Goal: Information Seeking & Learning: Learn about a topic

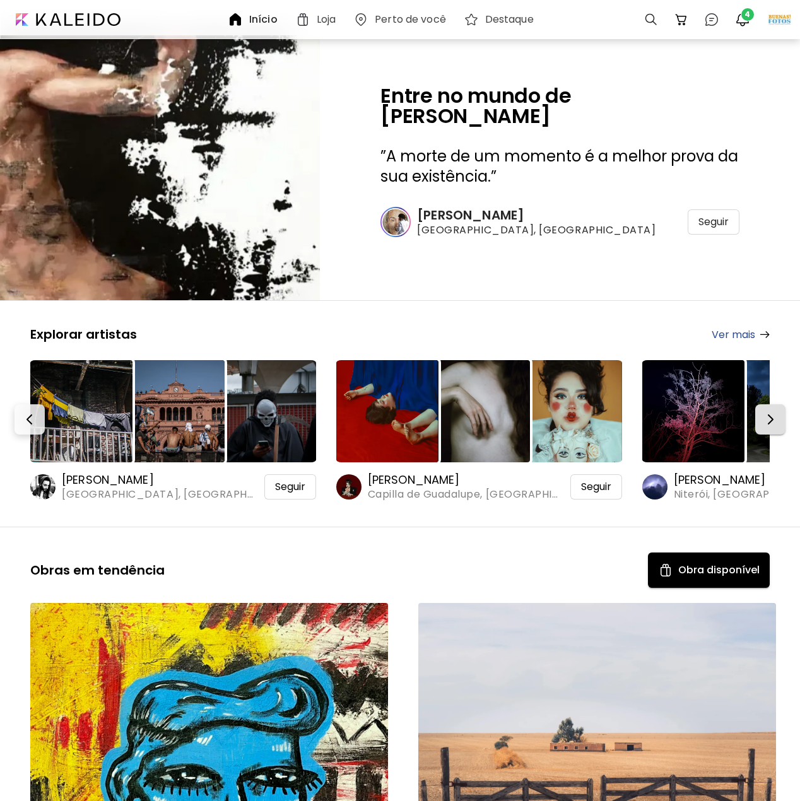
click at [770, 412] on img "button" at bounding box center [770, 419] width 15 height 15
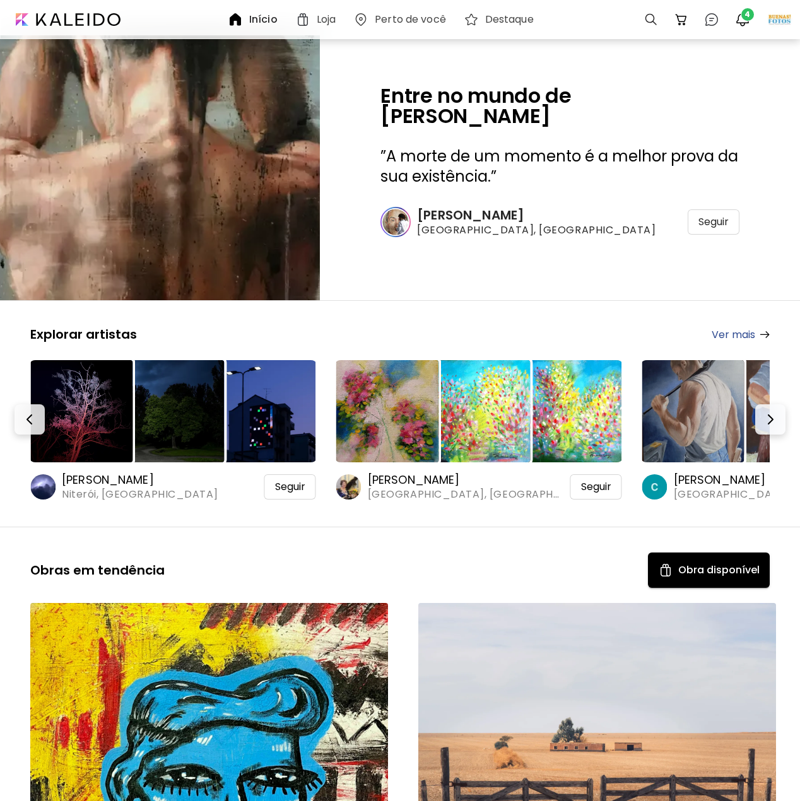
click at [277, 433] on img at bounding box center [265, 411] width 102 height 102
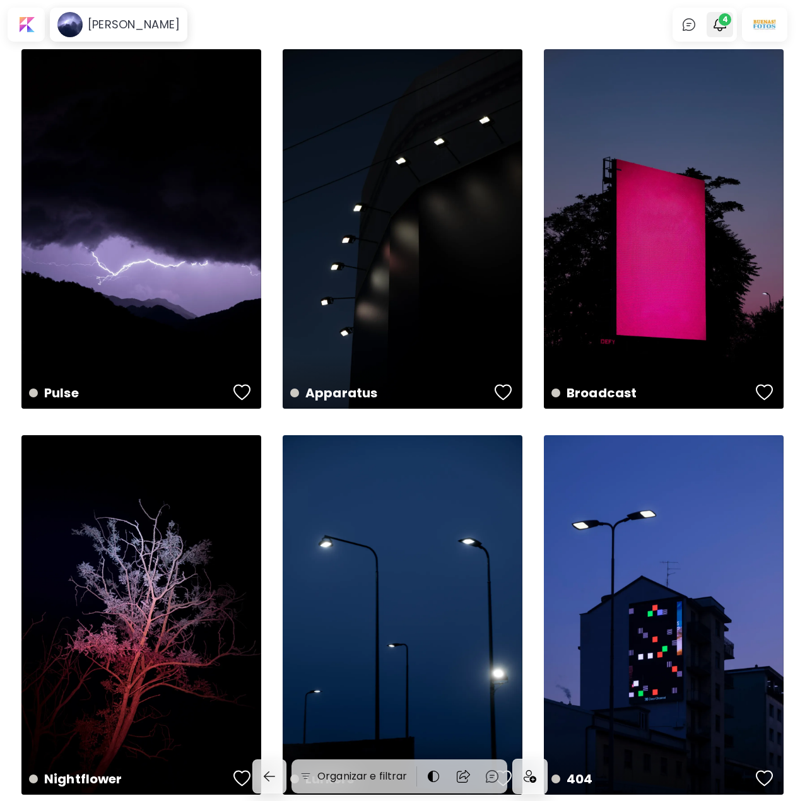
click at [724, 25] on img "button" at bounding box center [719, 24] width 15 height 15
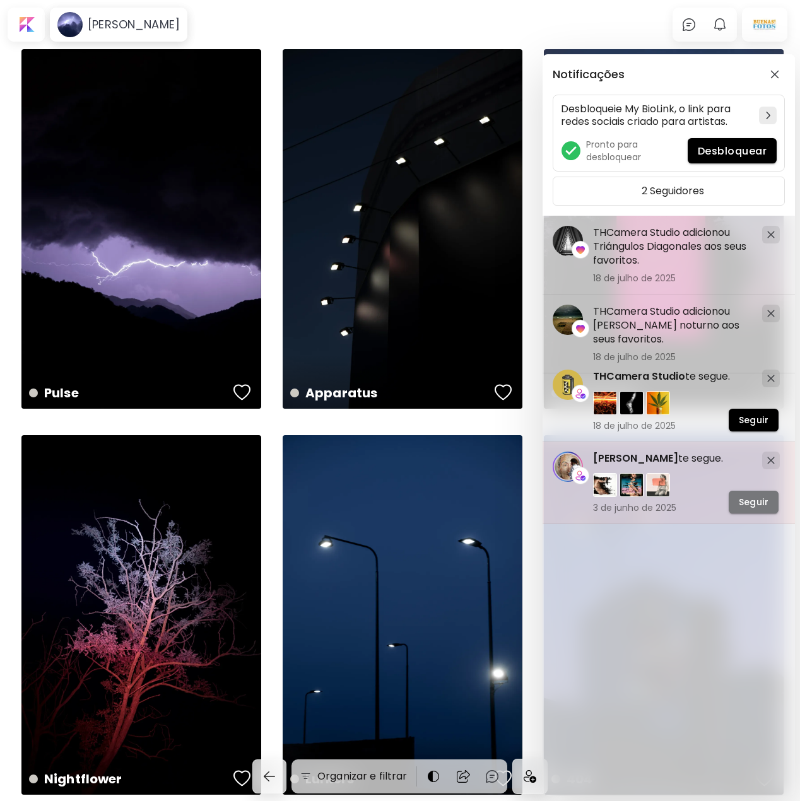
click at [774, 504] on button "Seguir" at bounding box center [754, 502] width 50 height 23
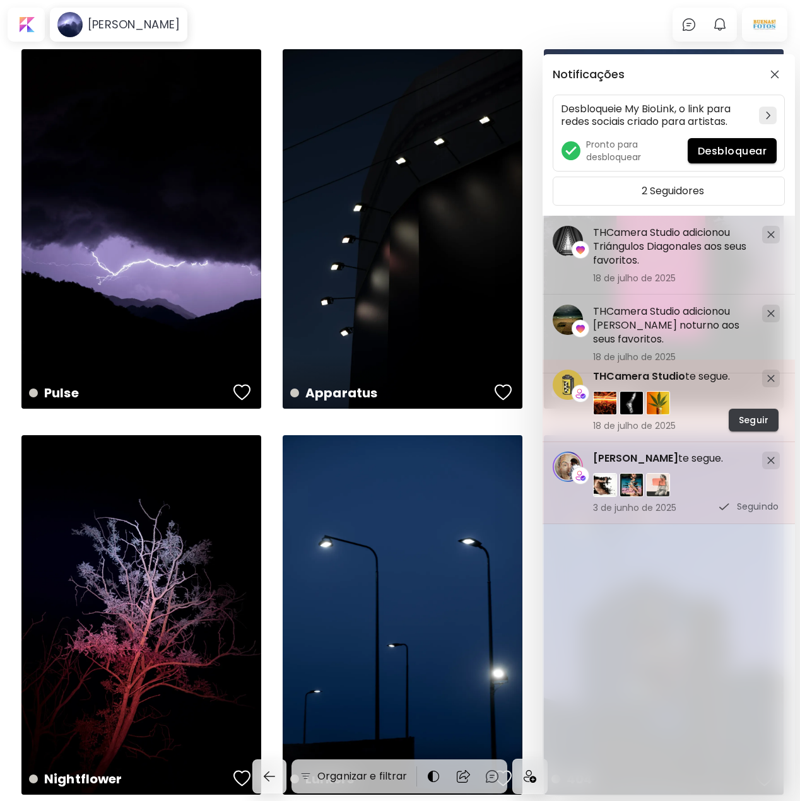
click at [761, 423] on span "Seguir" at bounding box center [754, 420] width 30 height 13
click at [602, 400] on img at bounding box center [605, 403] width 24 height 24
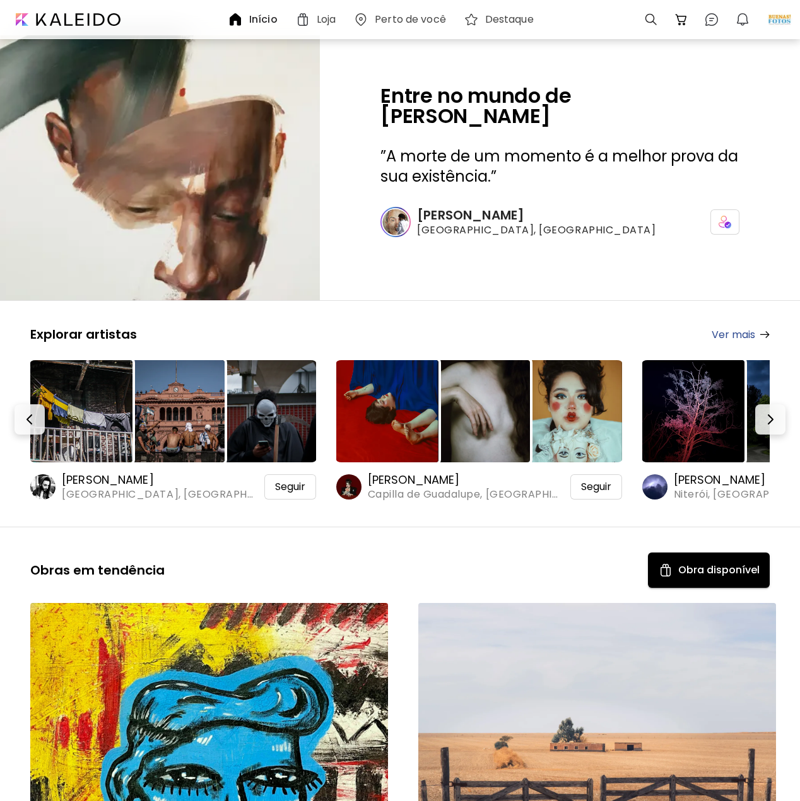
click at [742, 338] on link "Ver mais" at bounding box center [741, 335] width 58 height 16
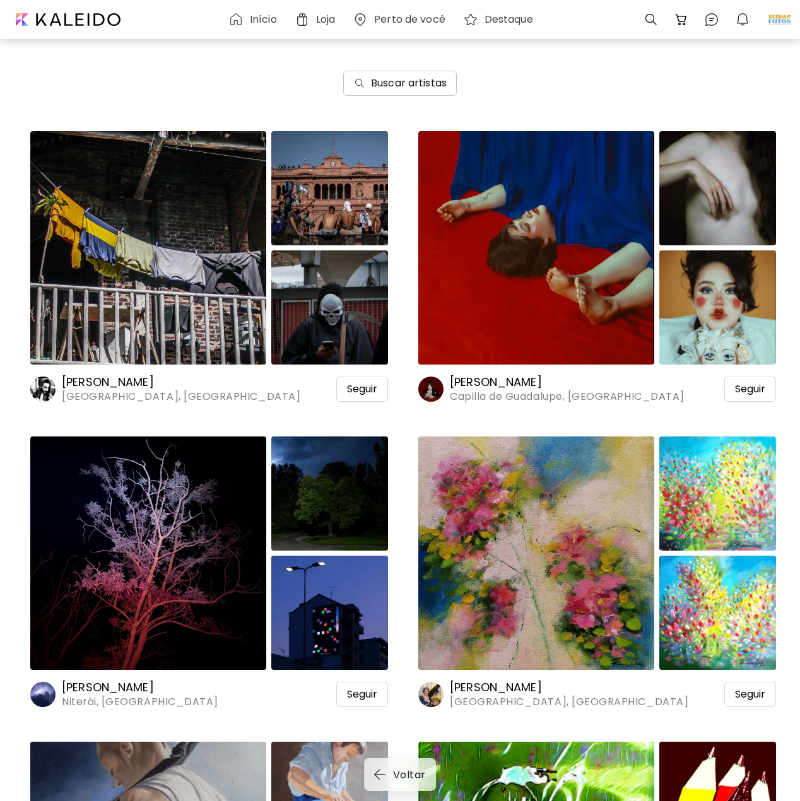
click at [390, 74] on button "Buscar artistas" at bounding box center [400, 83] width 114 height 25
click at [410, 83] on h6 "Buscar artistas" at bounding box center [409, 83] width 76 height 15
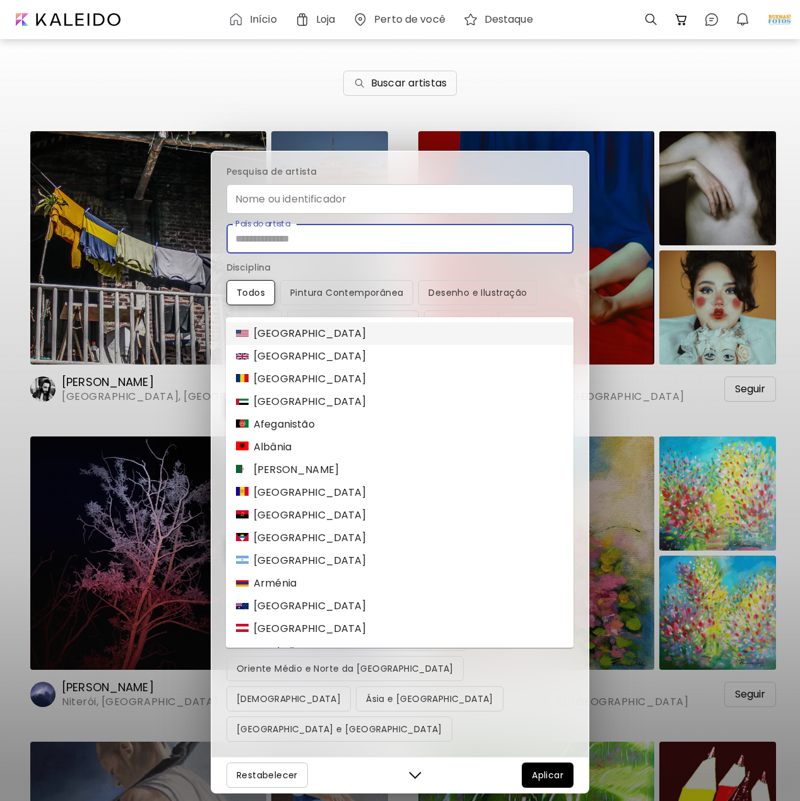
click at [269, 254] on input "País do artista" at bounding box center [400, 239] width 347 height 30
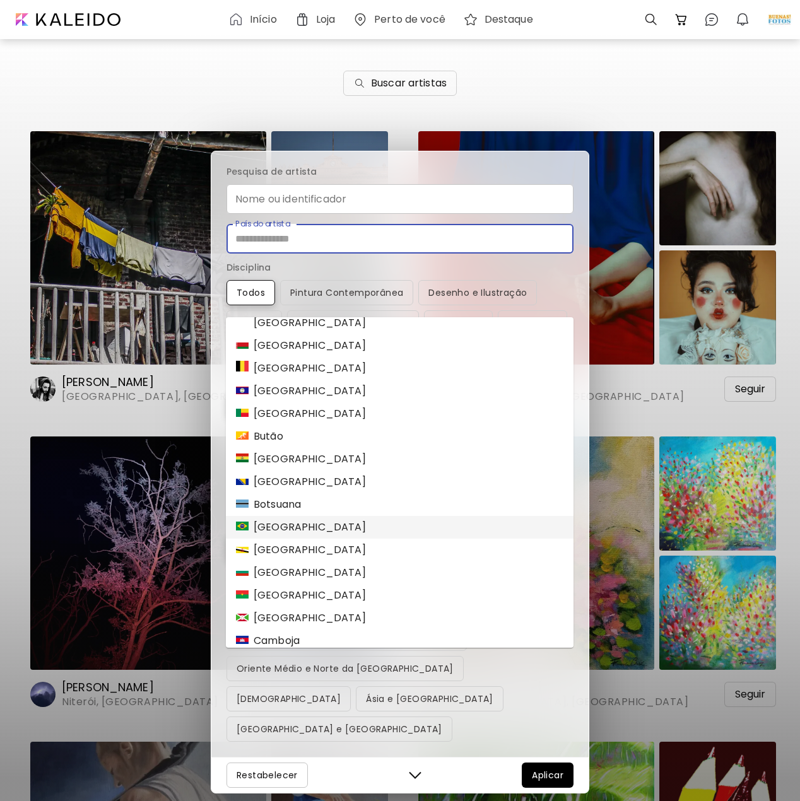
scroll to position [505, 0]
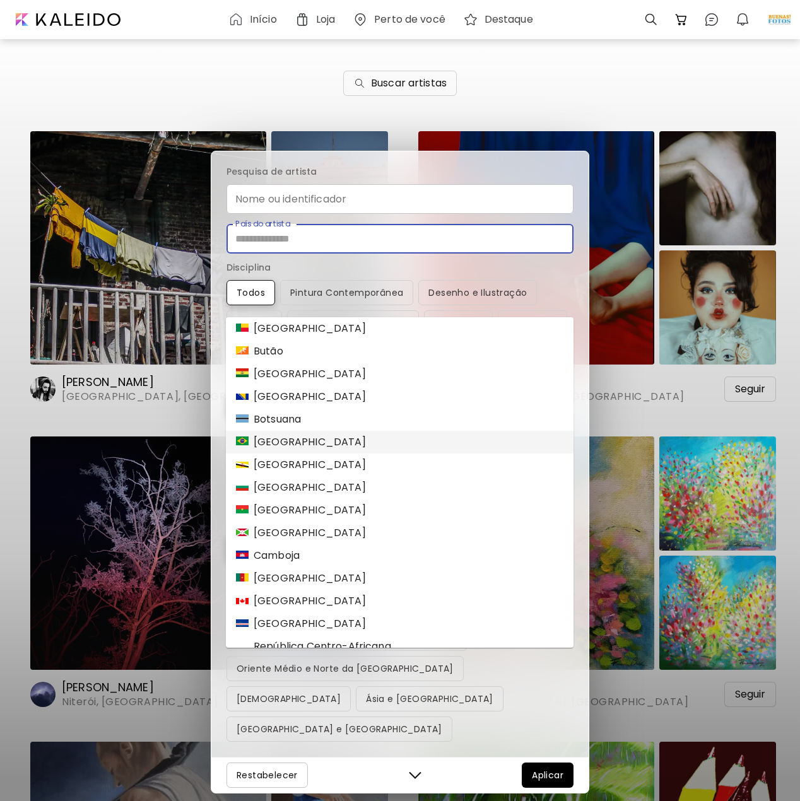
click at [317, 442] on li "Brasil" at bounding box center [400, 442] width 348 height 23
type input "******"
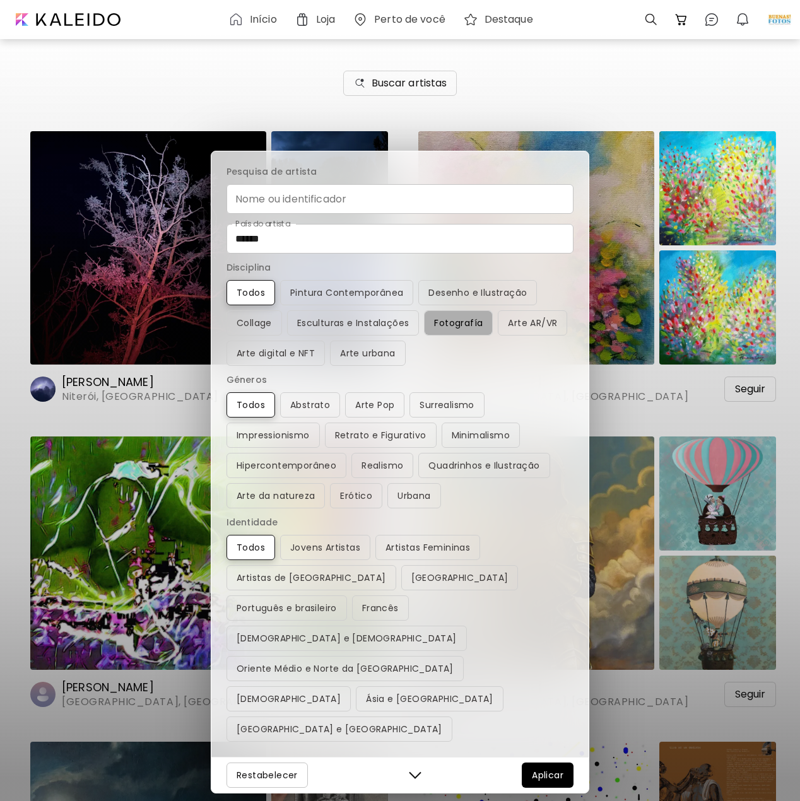
click at [459, 331] on span "Fotografía" at bounding box center [458, 322] width 49 height 15
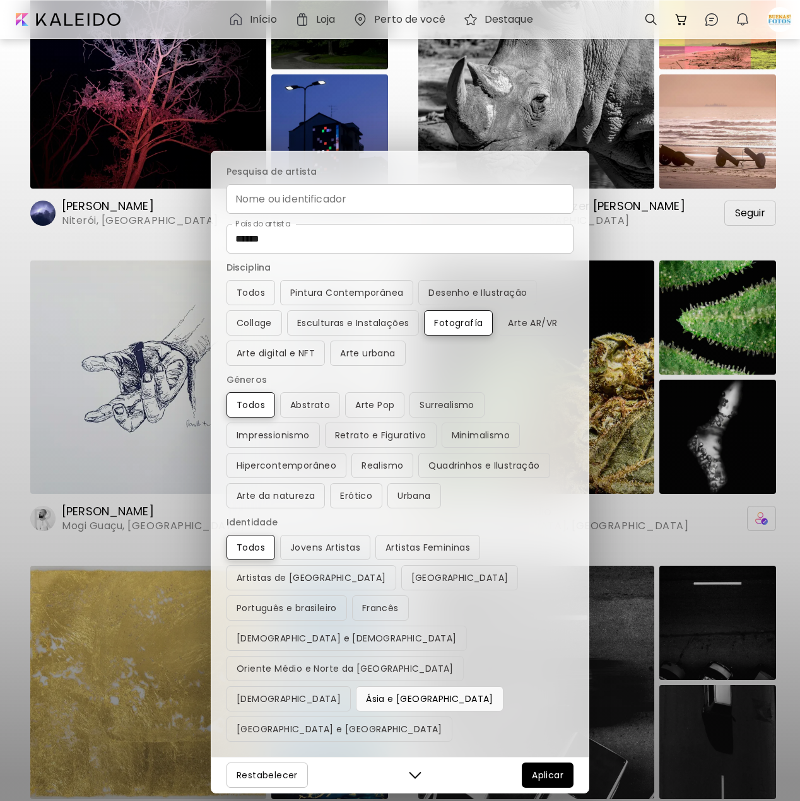
scroll to position [189, 0]
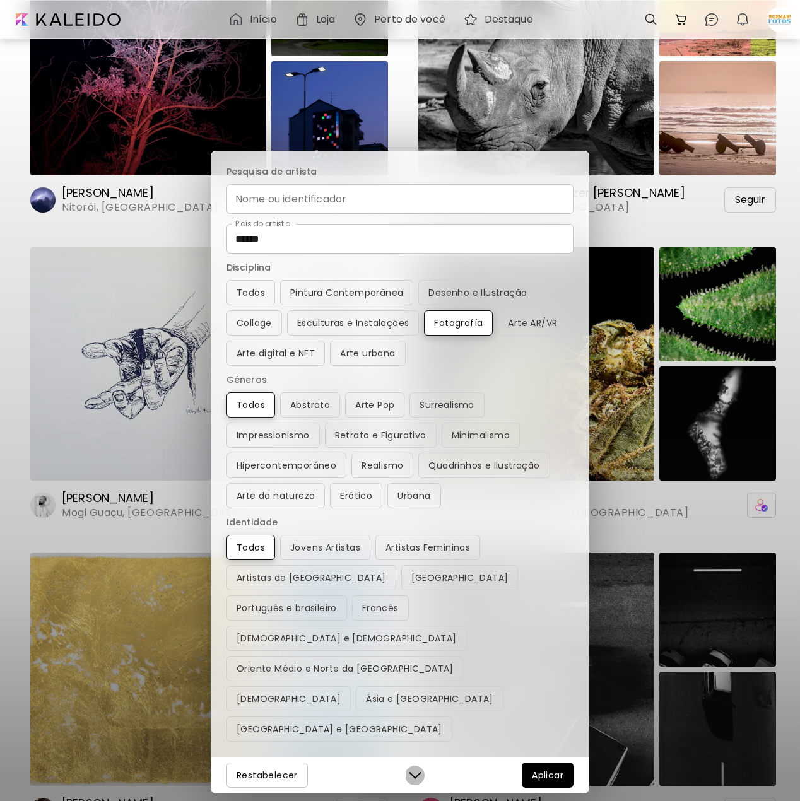
click at [416, 773] on img "button" at bounding box center [415, 775] width 13 height 13
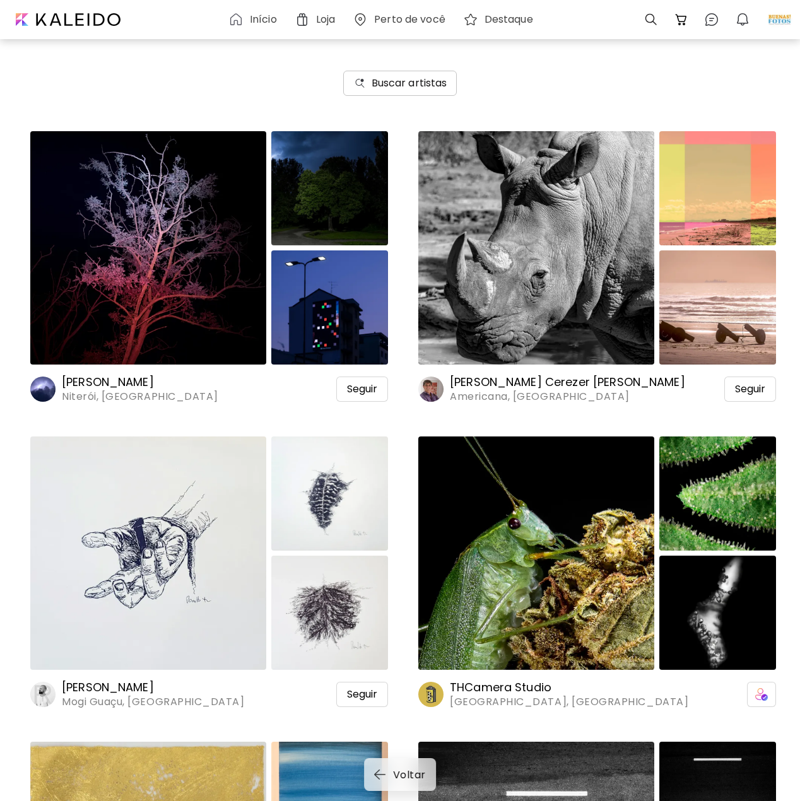
click at [416, 71] on button "Buscar artistas" at bounding box center [400, 83] width 114 height 25
click at [417, 81] on h6 "Buscar artistas" at bounding box center [410, 83] width 76 height 15
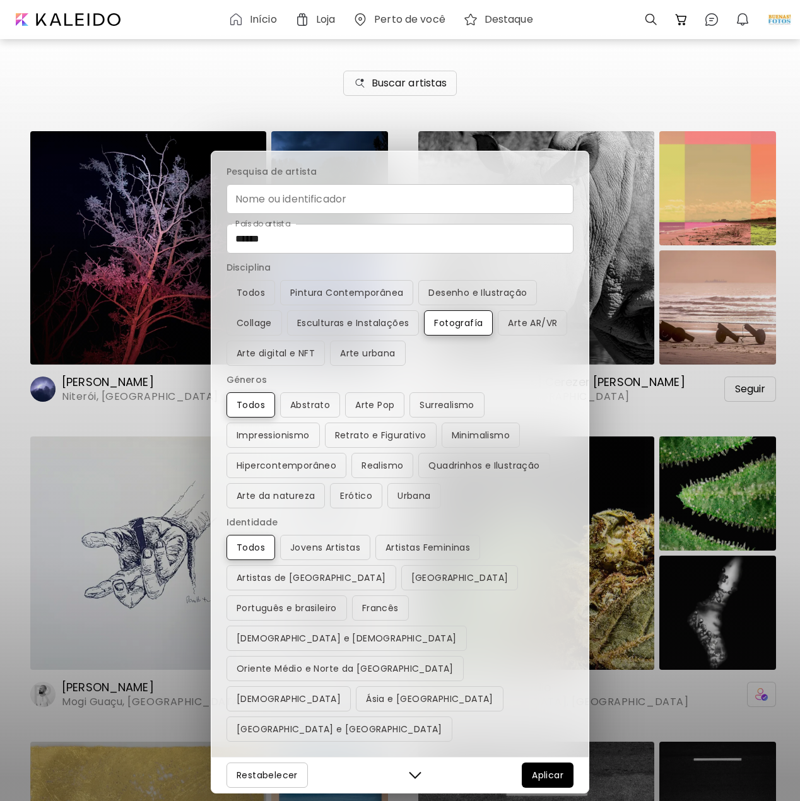
click at [544, 780] on span "Aplicar" at bounding box center [548, 775] width 32 height 15
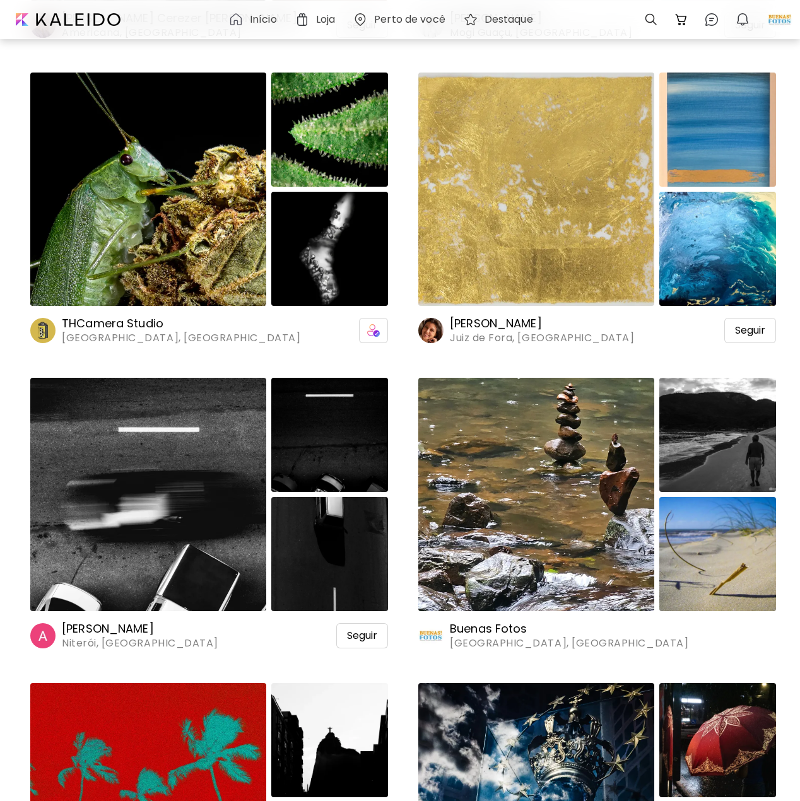
scroll to position [2208, 0]
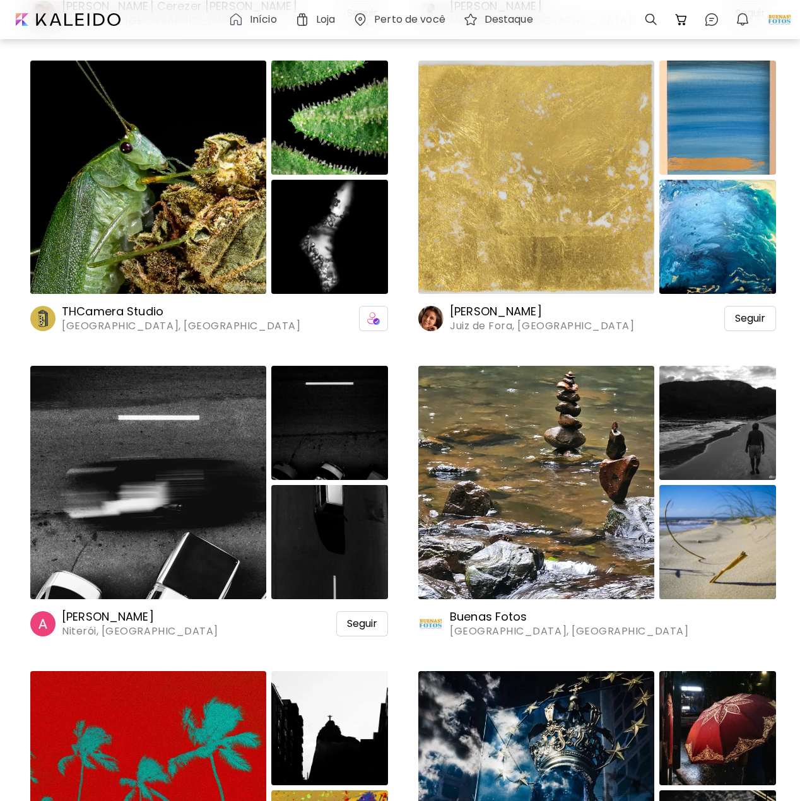
click at [539, 440] on img at bounding box center [536, 482] width 236 height 233
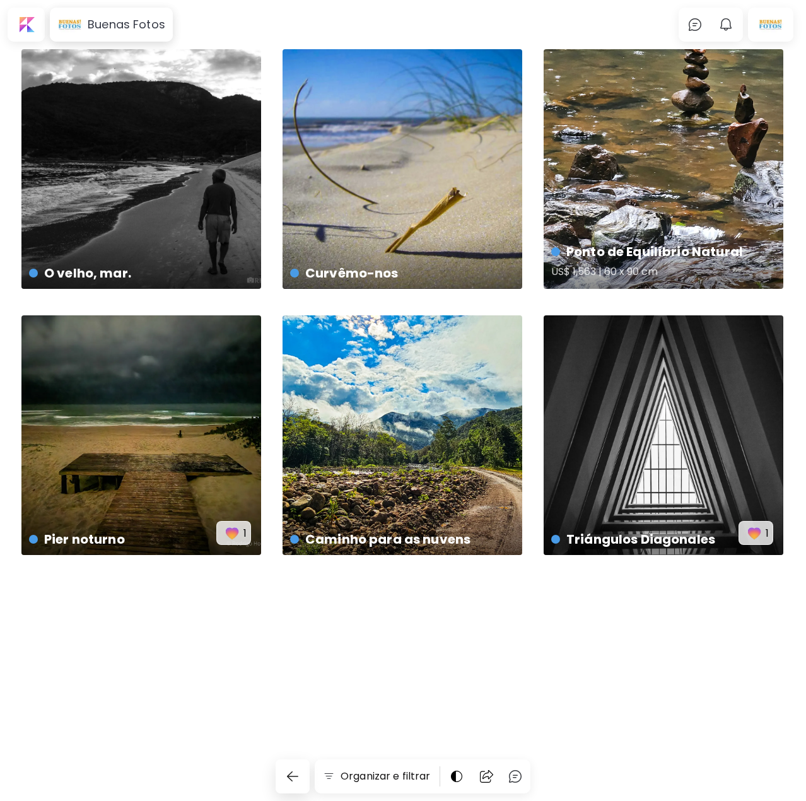
click at [671, 133] on div "Ponto de Equilíbrio Natural US$ 1,563 | 60 x 90 cm" at bounding box center [664, 169] width 240 height 240
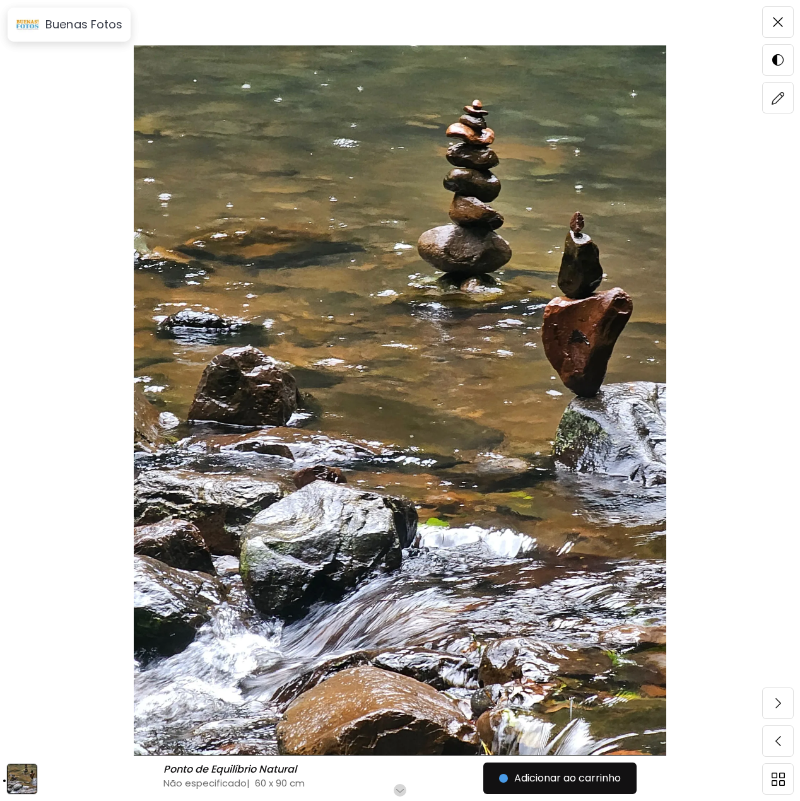
click at [728, 206] on img at bounding box center [400, 400] width 694 height 710
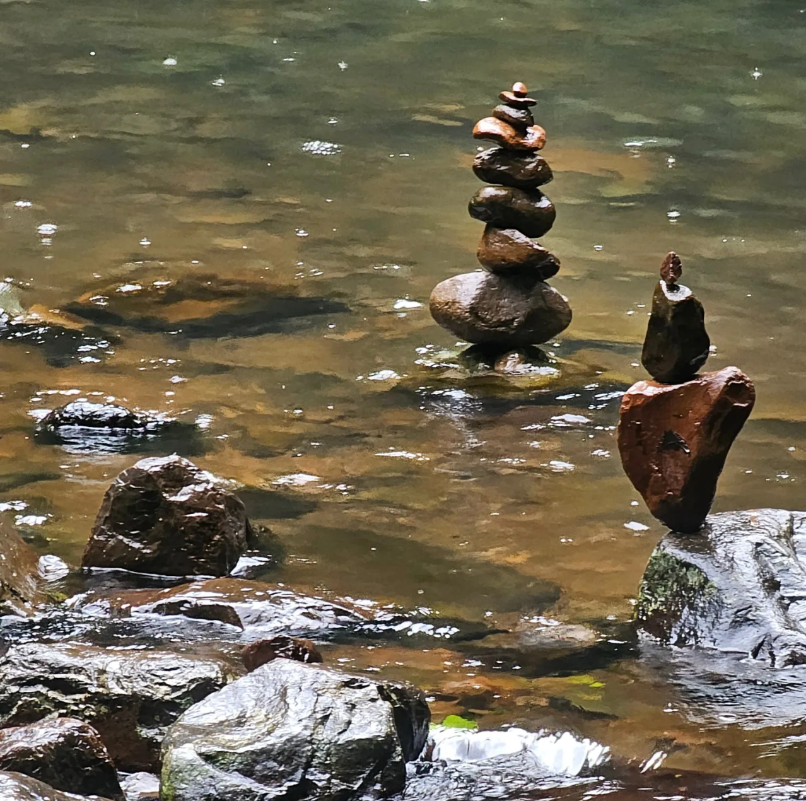
click at [563, 259] on img at bounding box center [403, 538] width 806 height 1076
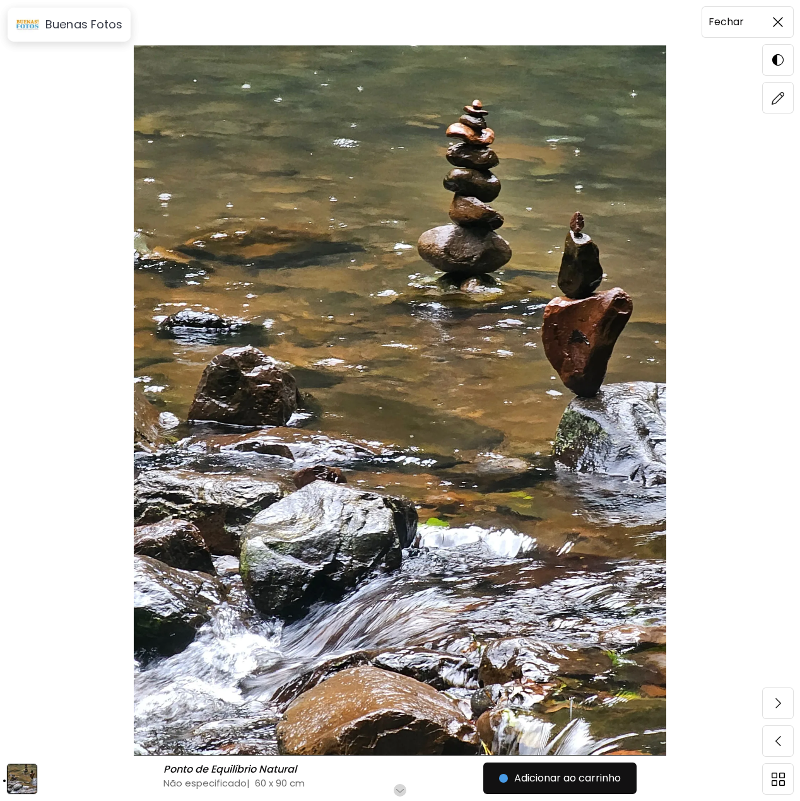
click at [778, 21] on img at bounding box center [778, 22] width 10 height 10
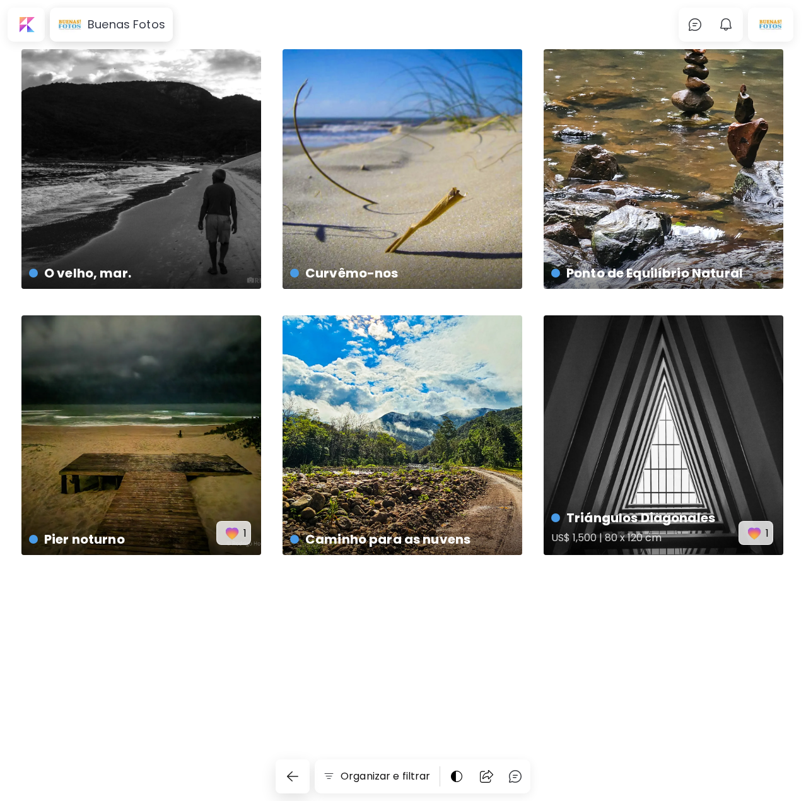
click at [678, 370] on div "Triángulos Diagonales US$ 1,500 | 80 x 120 cm 1" at bounding box center [664, 435] width 240 height 240
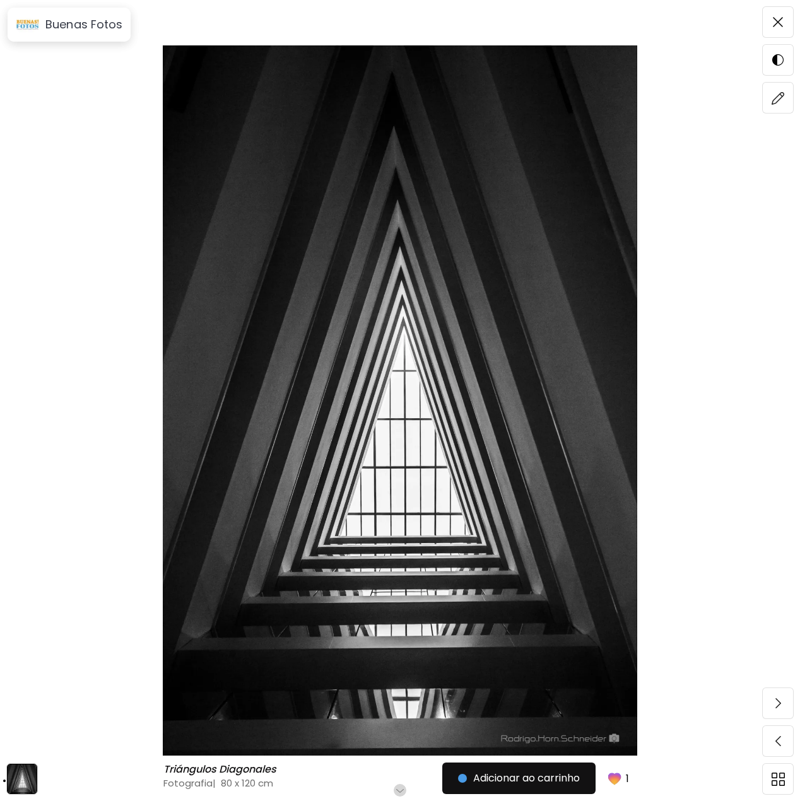
click at [731, 277] on img at bounding box center [400, 400] width 694 height 710
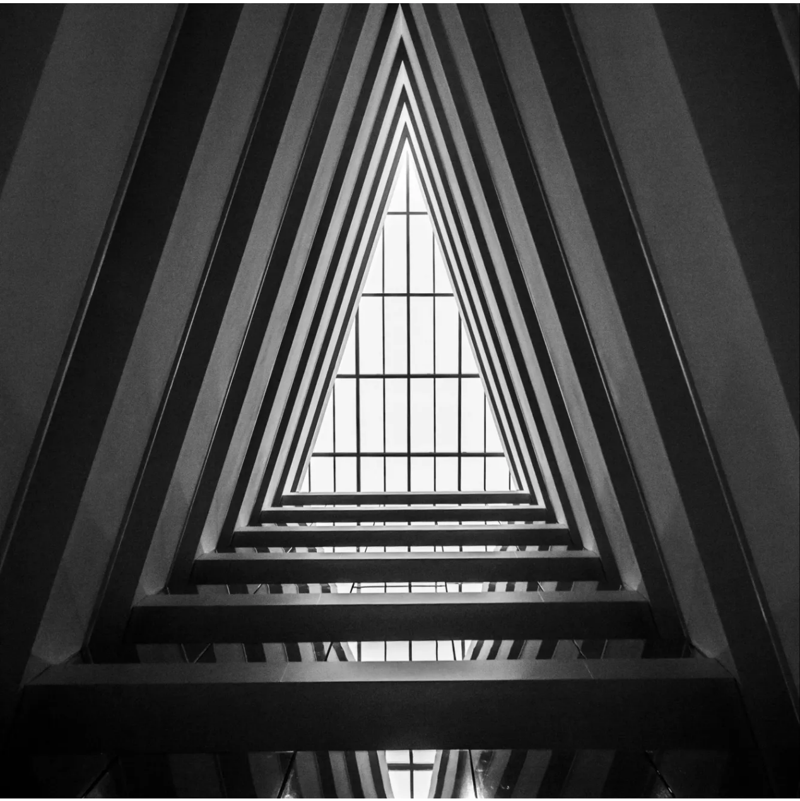
scroll to position [398, 0]
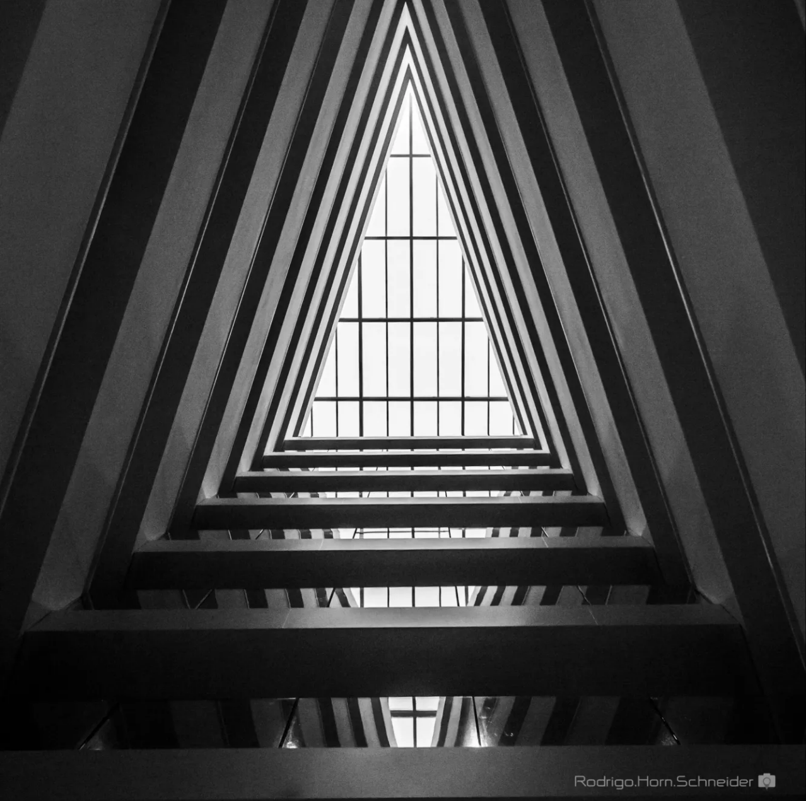
click at [584, 416] on img at bounding box center [403, 206] width 806 height 1209
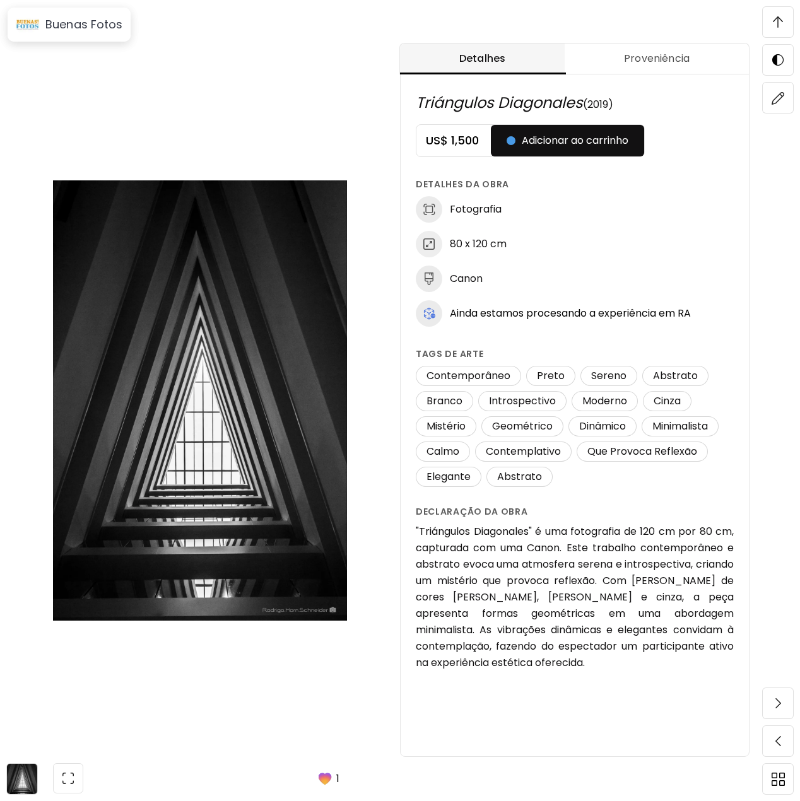
scroll to position [820, 0]
click at [627, 71] on button "Proveniência" at bounding box center [657, 59] width 184 height 31
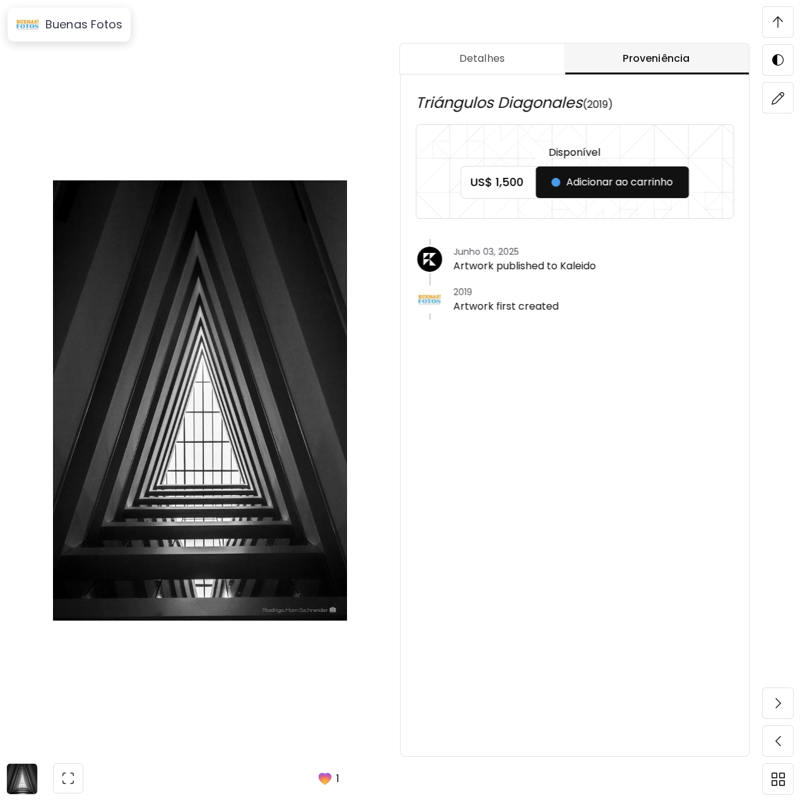
click at [500, 75] on div "Triángulos Diagonales (2019) Disponível US$ 1,500 Adicionar ao carrinho Junho 0…" at bounding box center [575, 190] width 348 height 289
click at [504, 66] on span "Detalhes" at bounding box center [482, 58] width 149 height 15
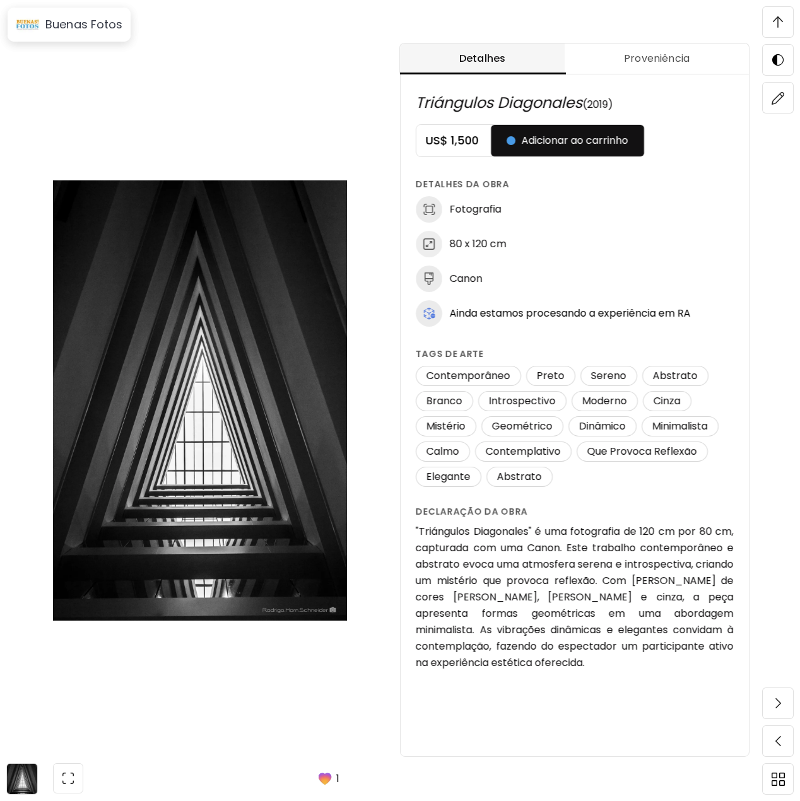
click at [775, 22] on img at bounding box center [778, 21] width 10 height 11
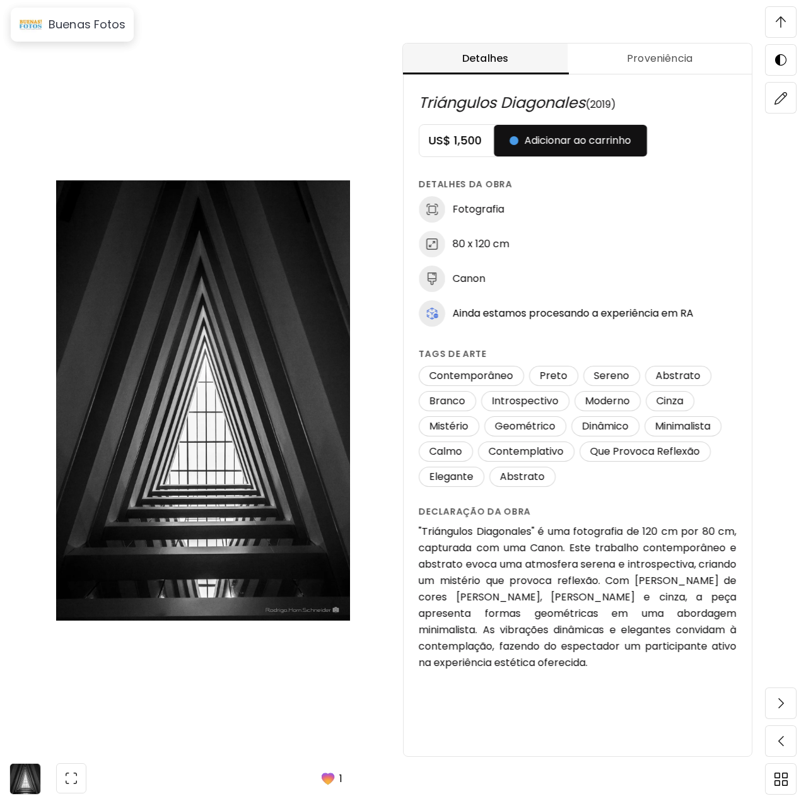
scroll to position [0, 0]
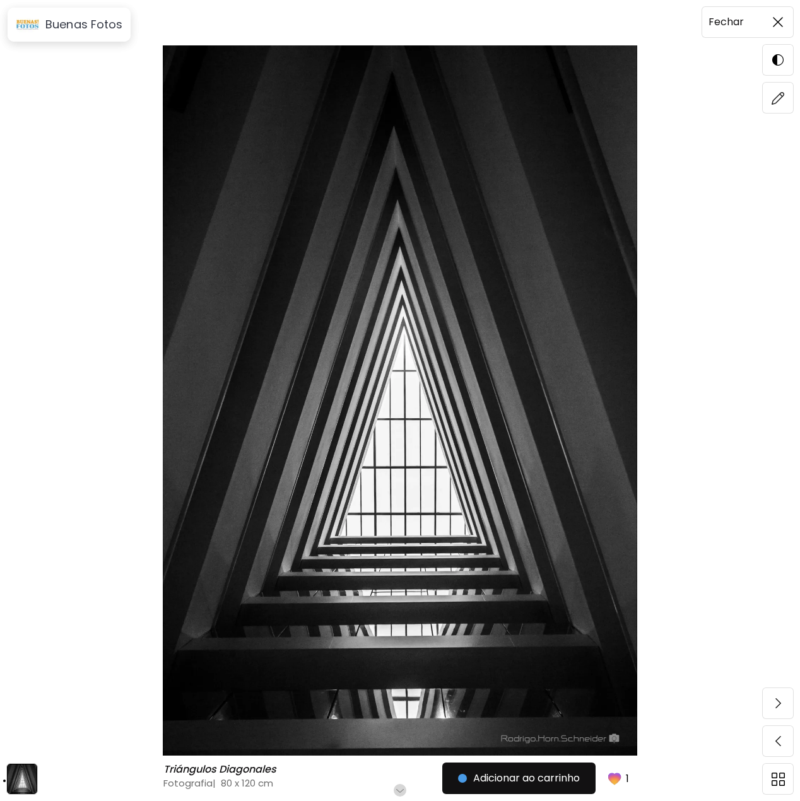
click at [774, 26] on img at bounding box center [778, 22] width 10 height 10
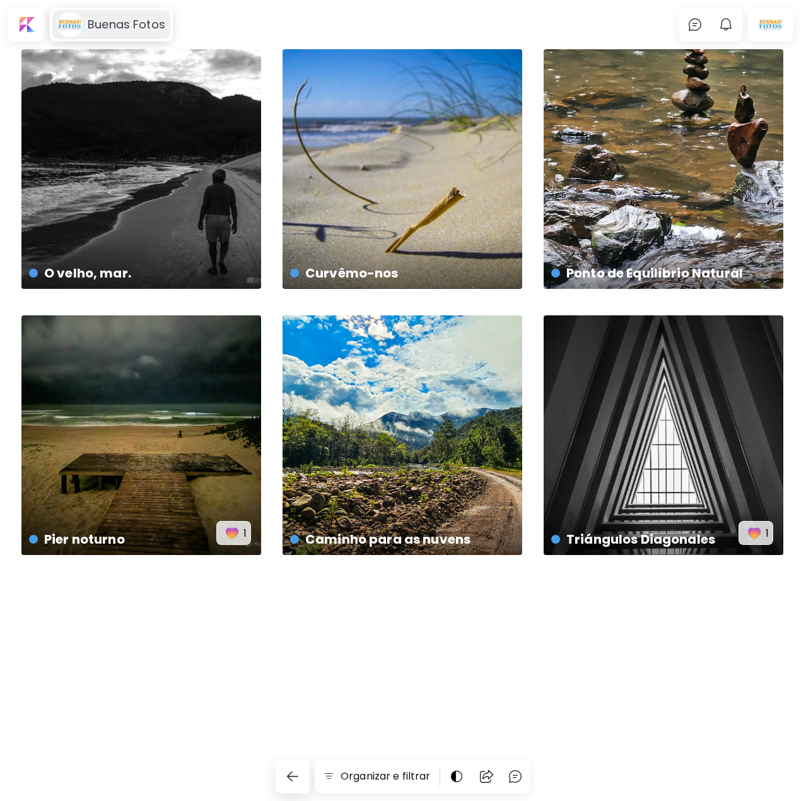
click at [140, 35] on div "Buenas Fotos" at bounding box center [111, 24] width 118 height 29
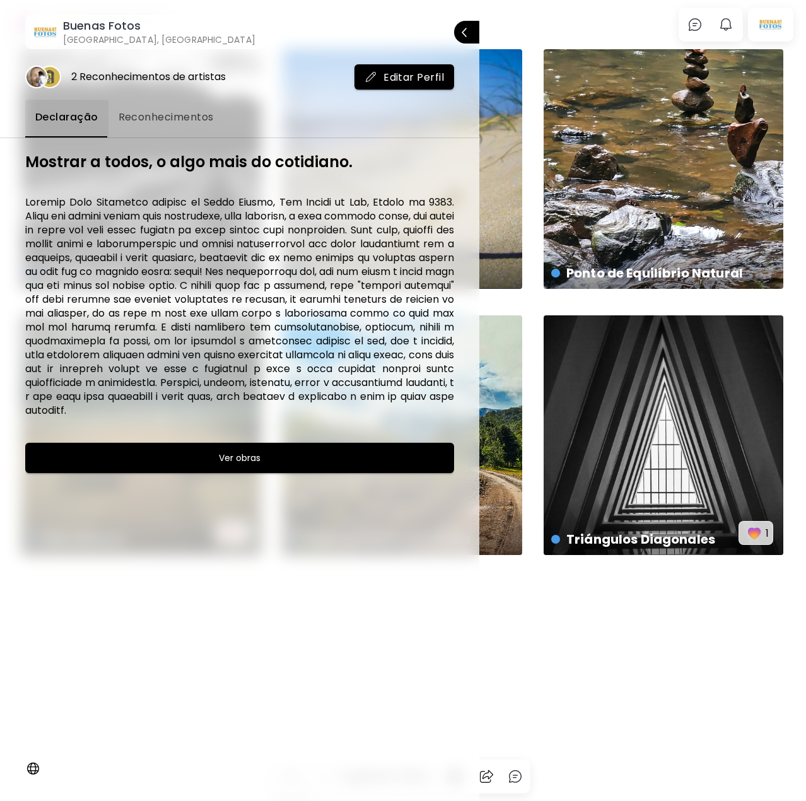
click at [191, 121] on span "Reconhecimentos" at bounding box center [166, 117] width 95 height 15
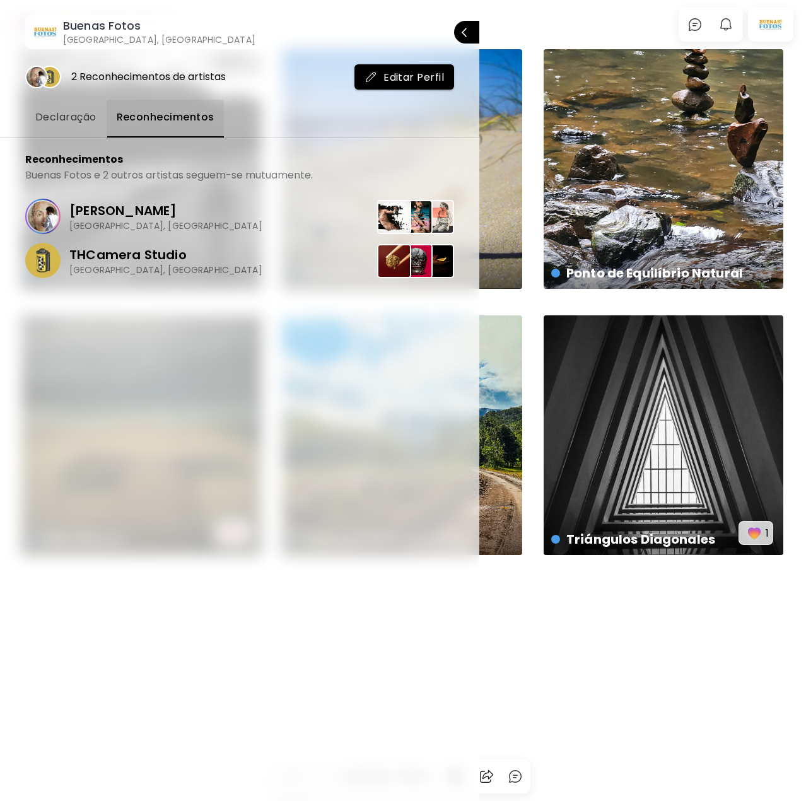
click at [82, 122] on span "Declaração" at bounding box center [65, 117] width 61 height 15
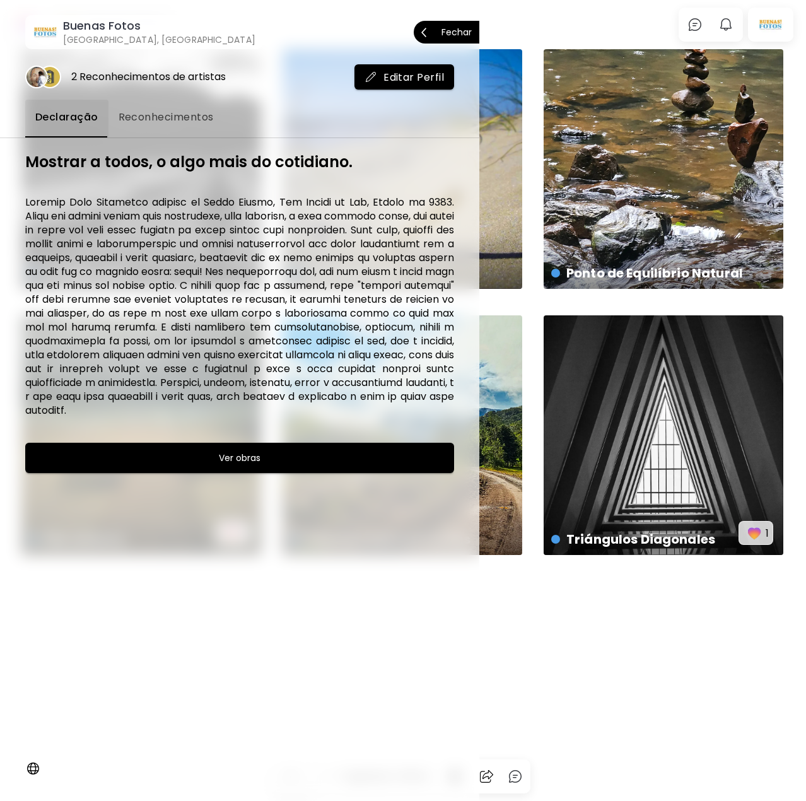
click at [466, 32] on p "Fechar" at bounding box center [457, 32] width 30 height 9
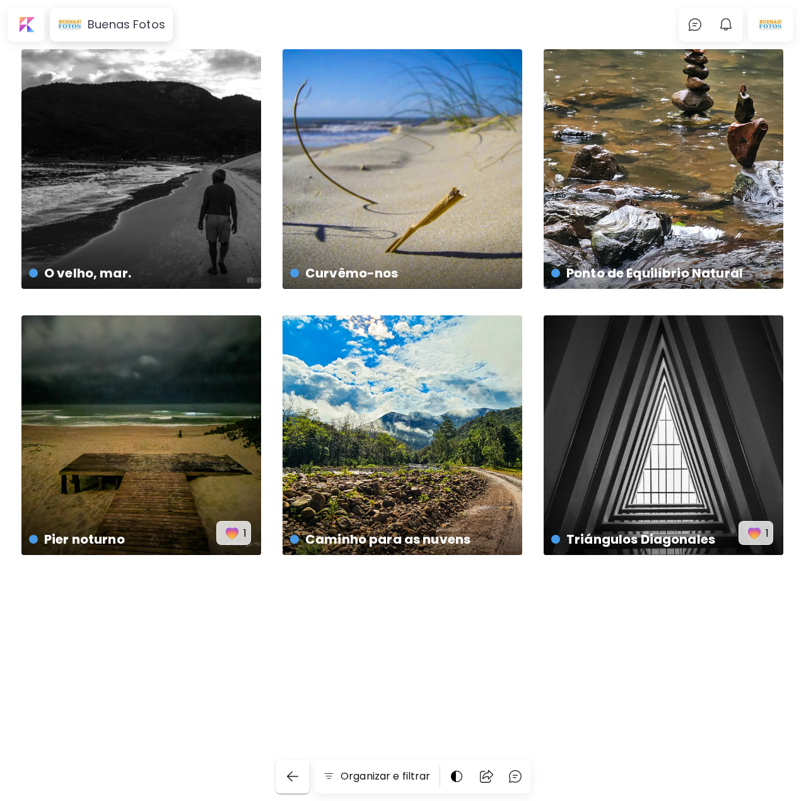
click at [298, 769] on img "button" at bounding box center [292, 776] width 15 height 15
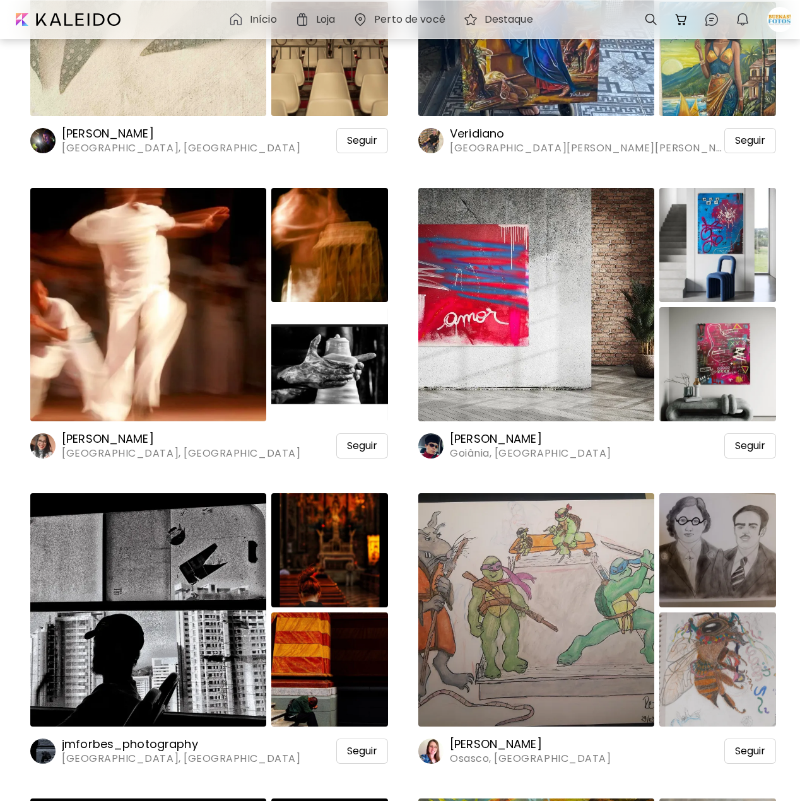
scroll to position [3849, 0]
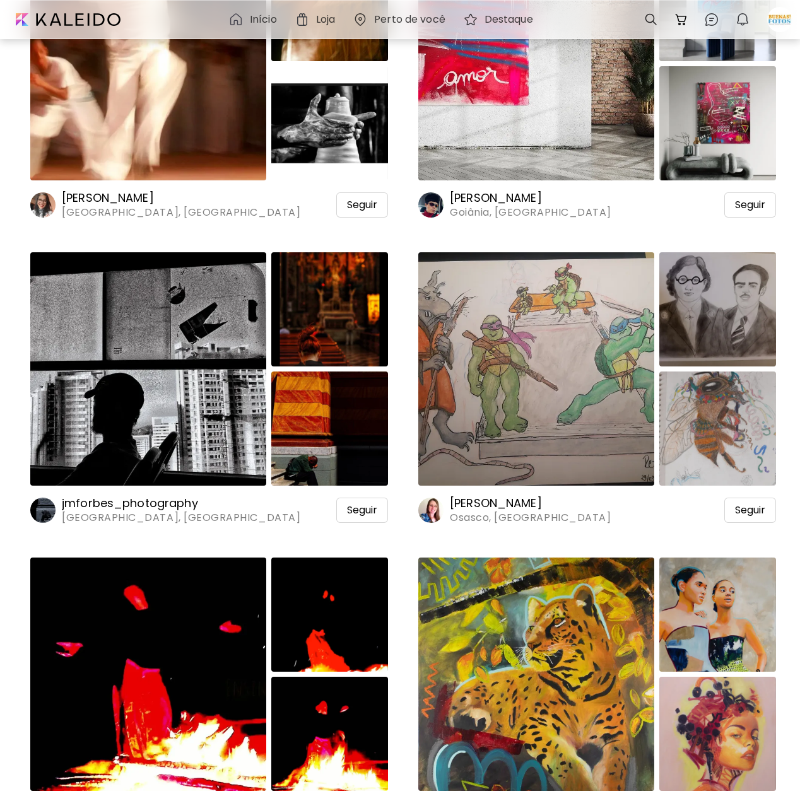
click at [114, 327] on img at bounding box center [148, 368] width 236 height 233
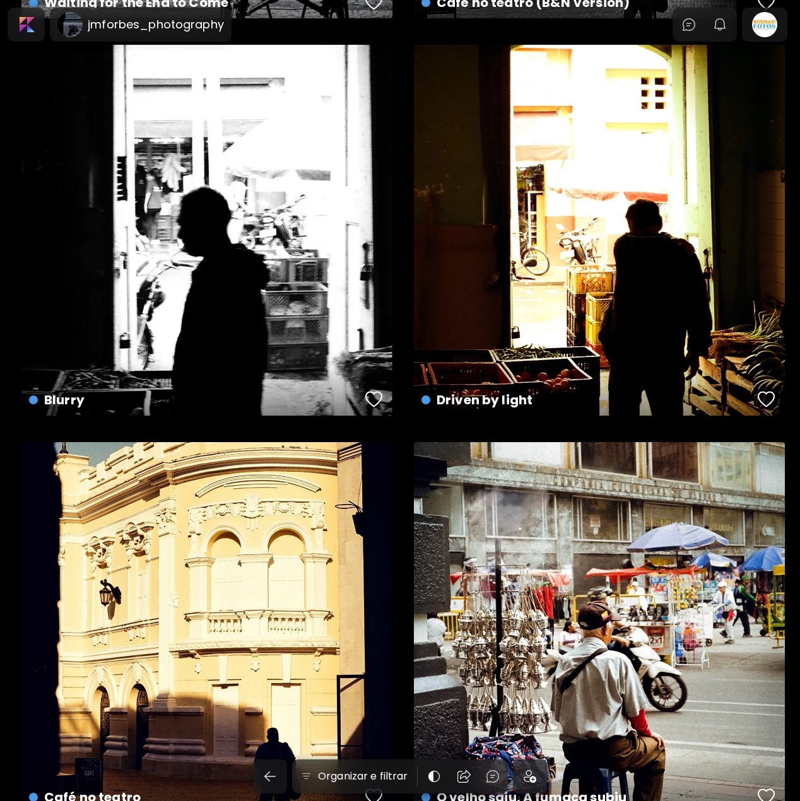
scroll to position [4345, 0]
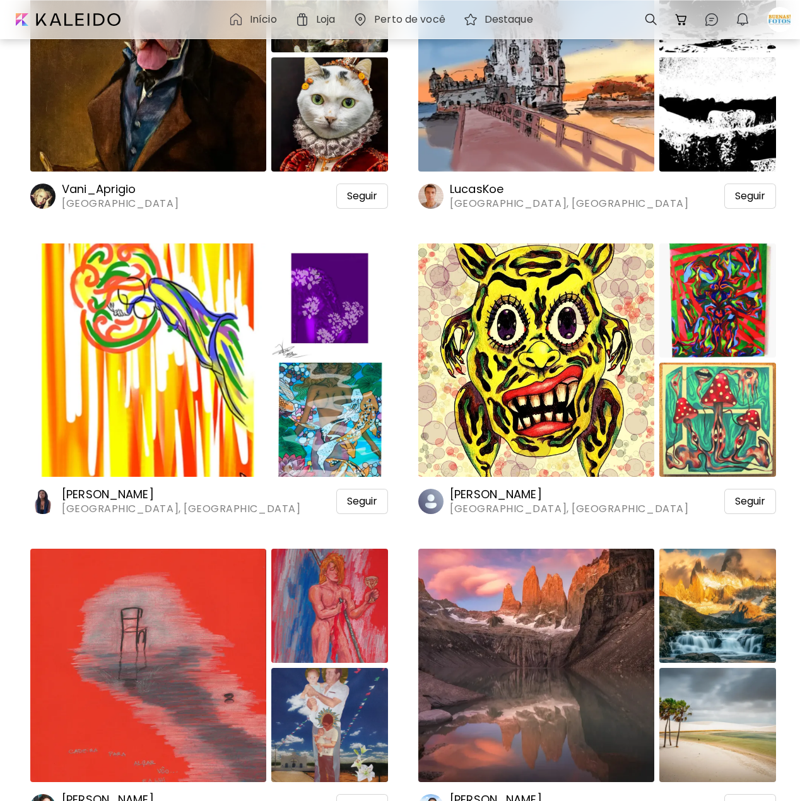
scroll to position [7331, 0]
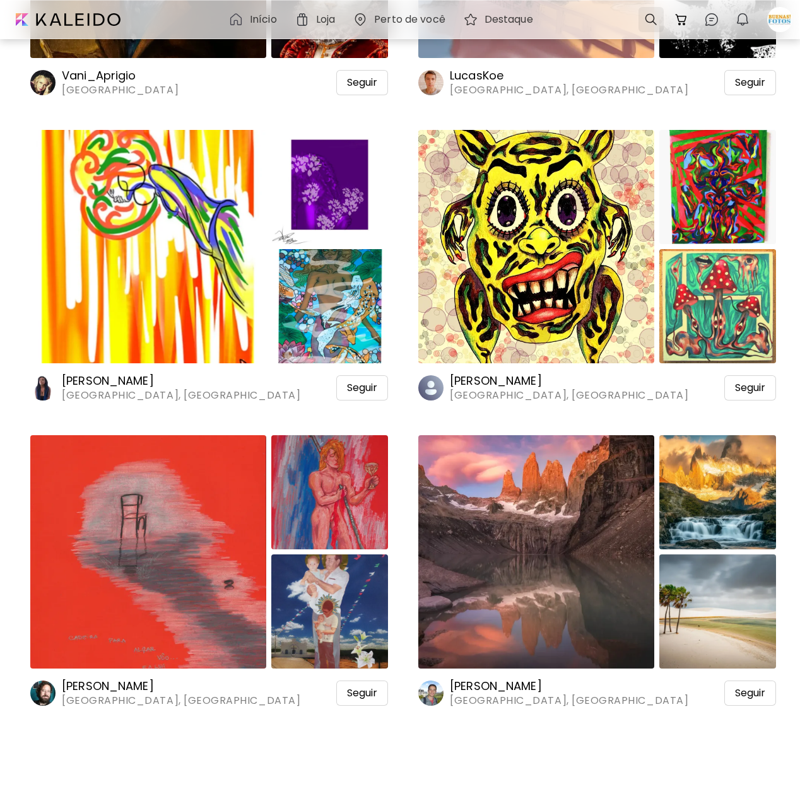
click at [650, 18] on div at bounding box center [651, 19] width 25 height 25
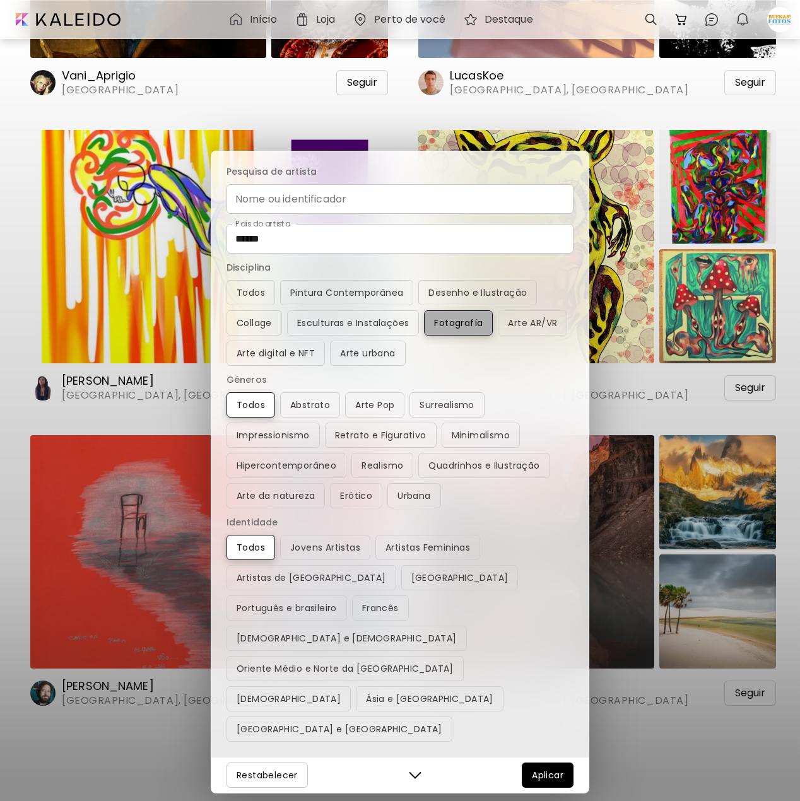
click at [467, 331] on span "Fotografía" at bounding box center [458, 322] width 49 height 15
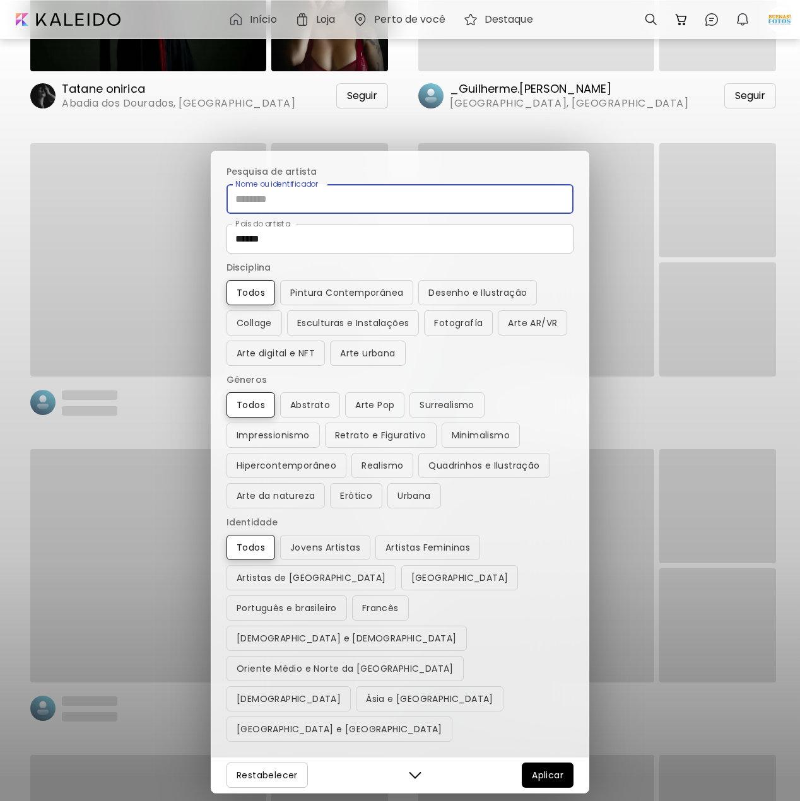
click at [323, 214] on input "Nome ou identificador" at bounding box center [400, 199] width 347 height 30
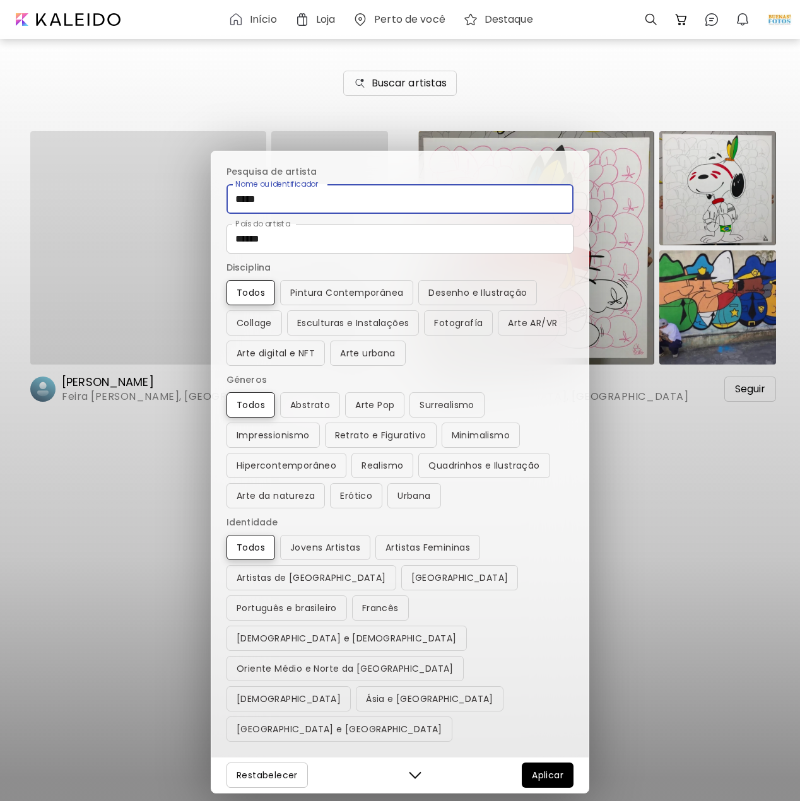
scroll to position [0, 0]
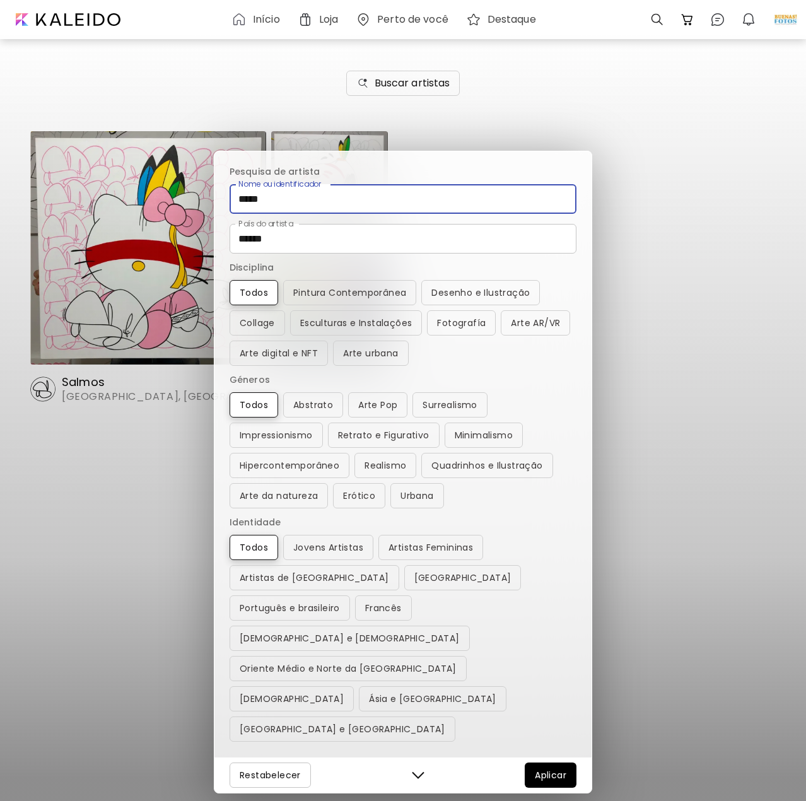
type input "*****"
click at [92, 283] on div "Pesquisa de artista Nome ou identificador ***** Nome ou identificador País do a…" at bounding box center [403, 400] width 806 height 801
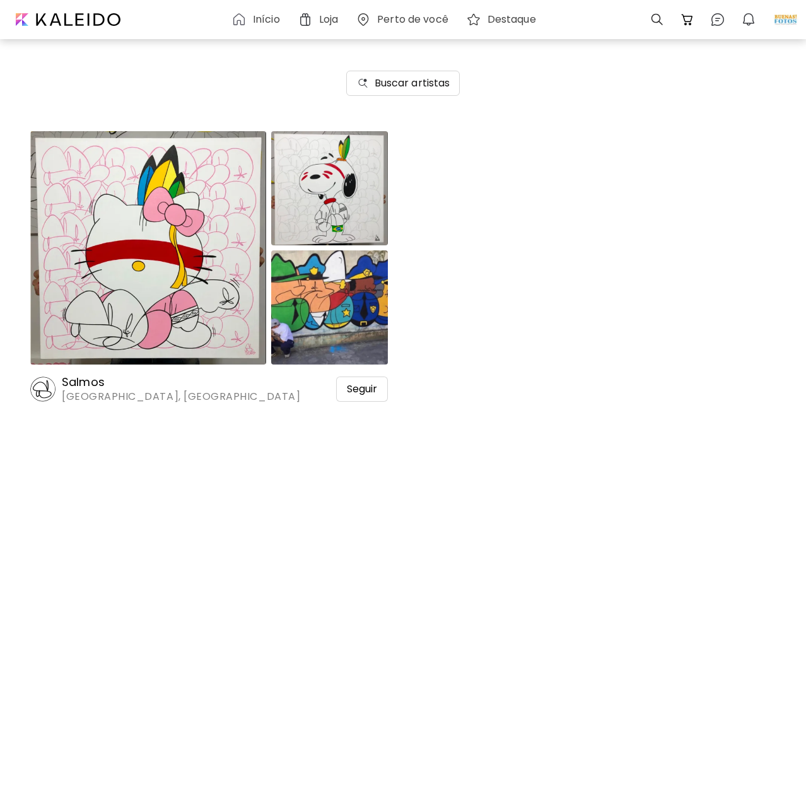
click at [117, 327] on img at bounding box center [148, 247] width 236 height 233
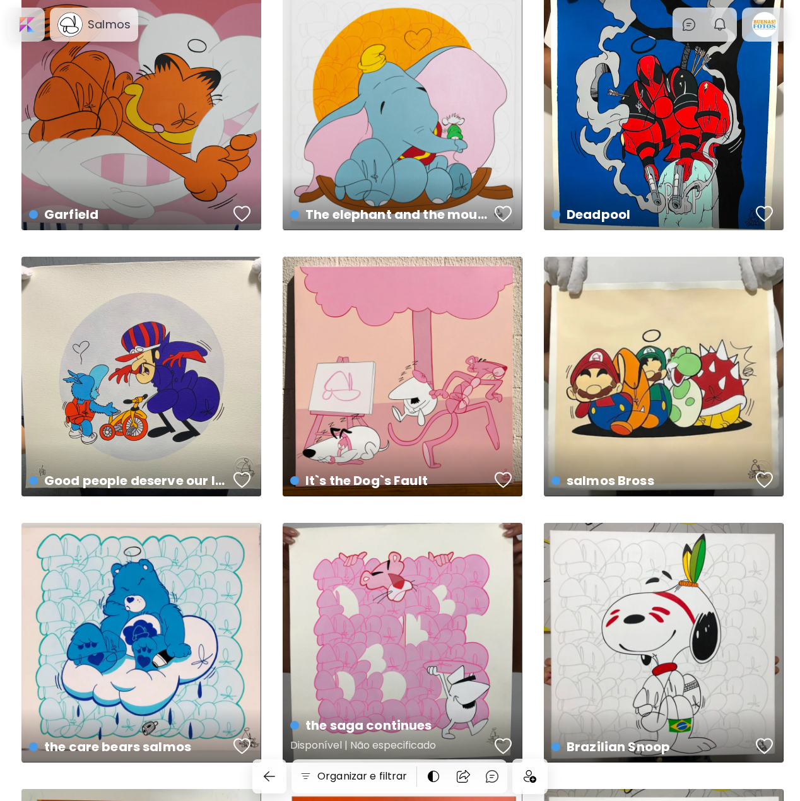
scroll to position [1105, 0]
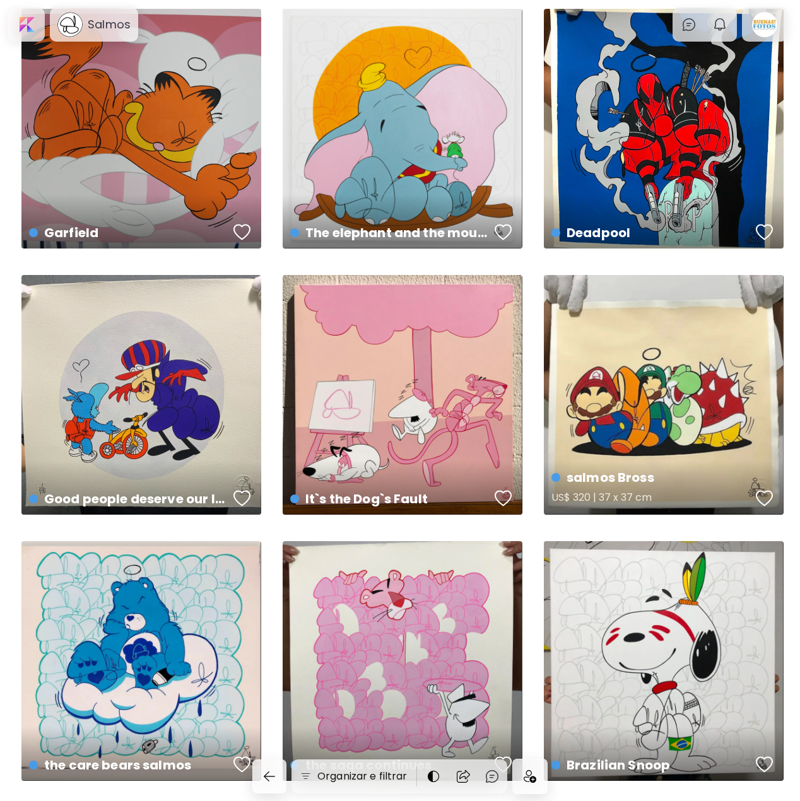
click at [719, 454] on div "salmos Bross US$ 320 | 37 x 37 cm" at bounding box center [664, 395] width 240 height 240
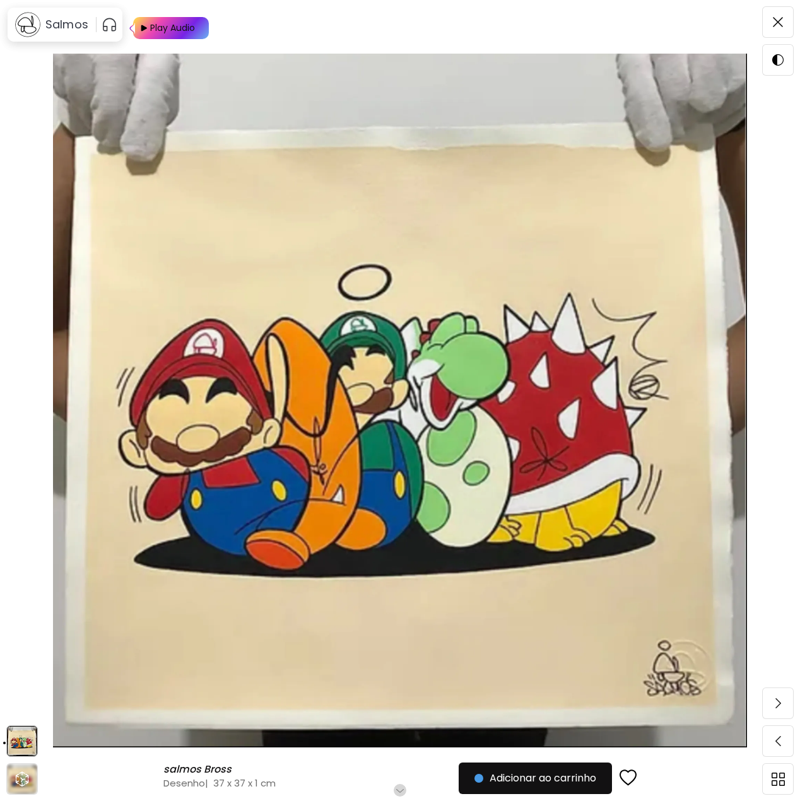
click at [634, 379] on img at bounding box center [400, 400] width 694 height 710
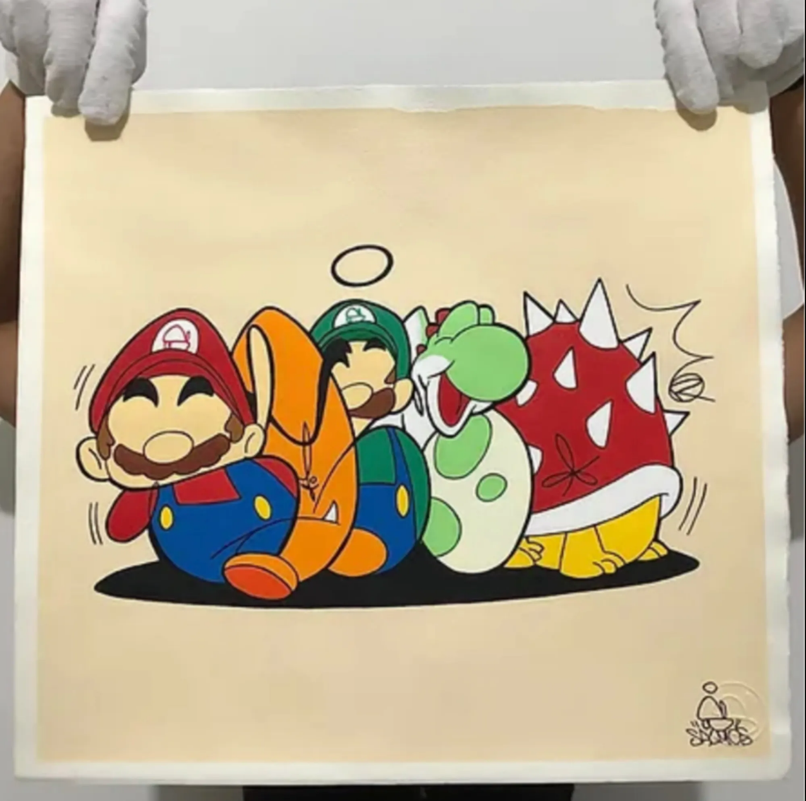
click at [634, 379] on img at bounding box center [403, 403] width 806 height 806
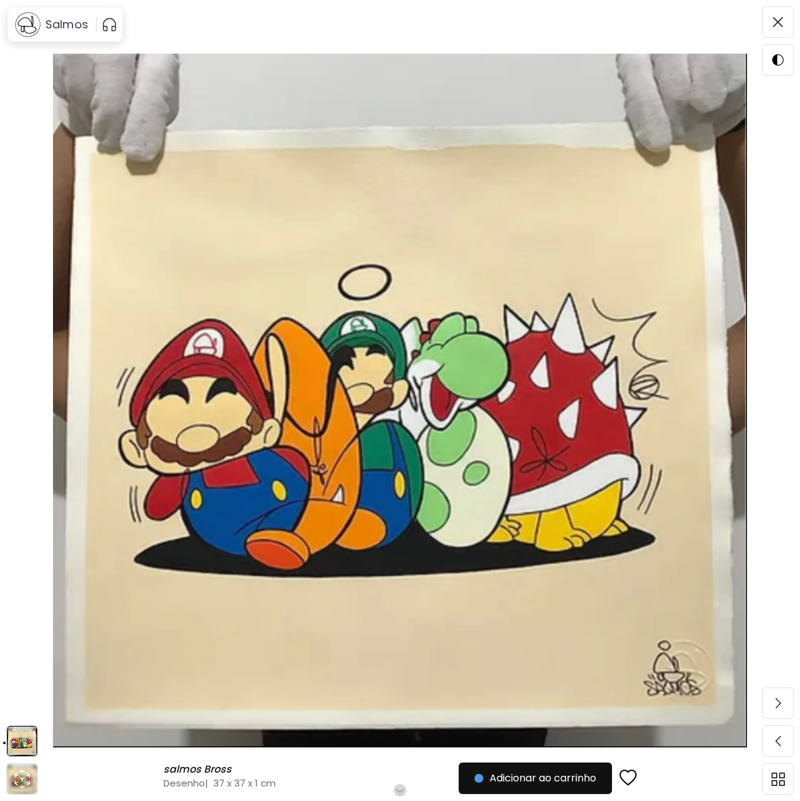
click at [634, 379] on img at bounding box center [400, 400] width 694 height 710
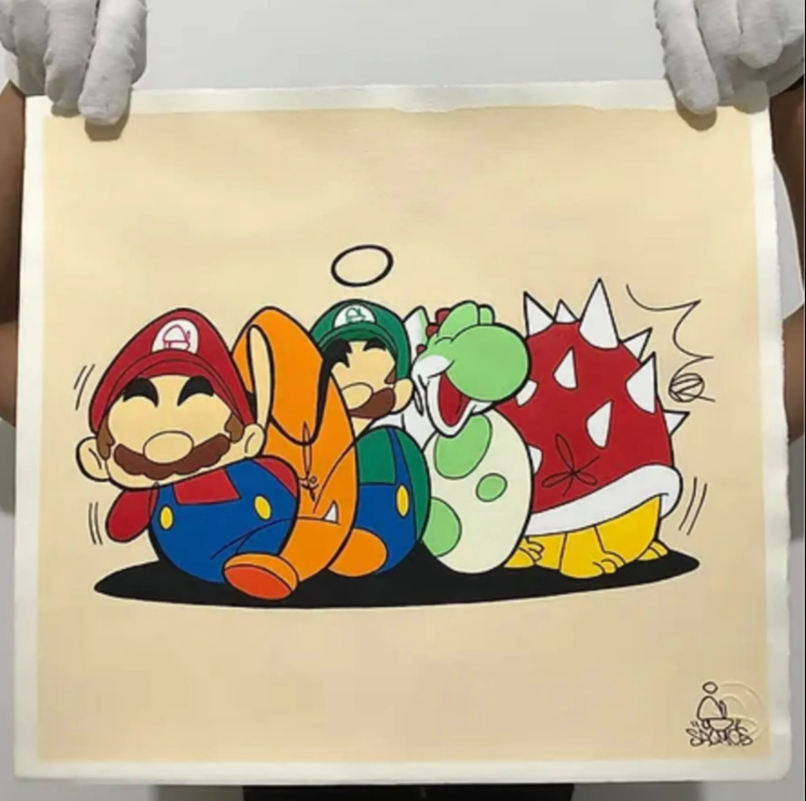
drag, startPoint x: 634, startPoint y: 379, endPoint x: 462, endPoint y: 380, distance: 171.6
click at [463, 381] on img at bounding box center [403, 403] width 806 height 806
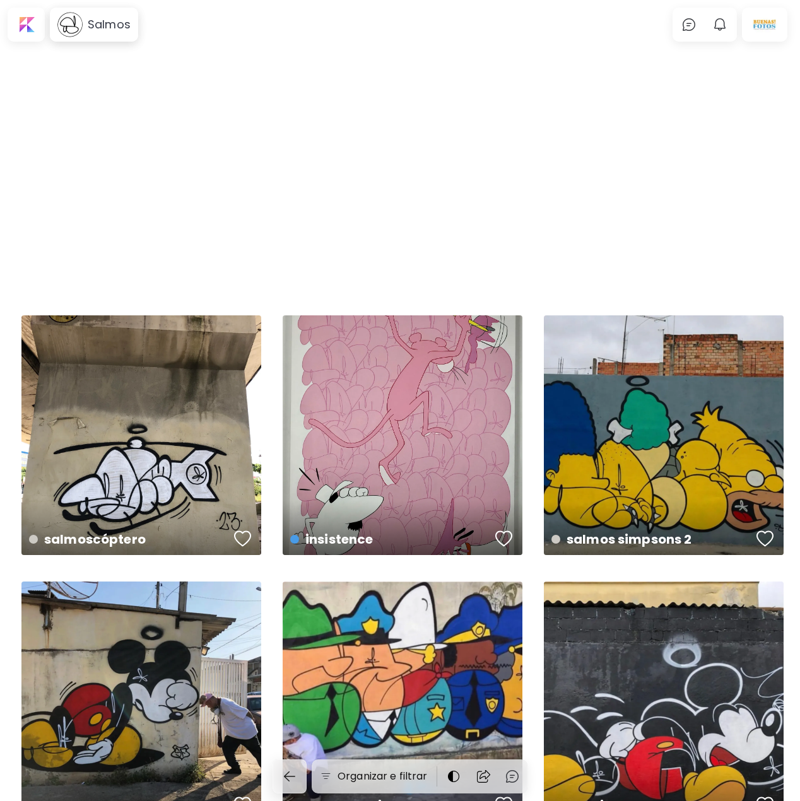
scroll to position [1105, 0]
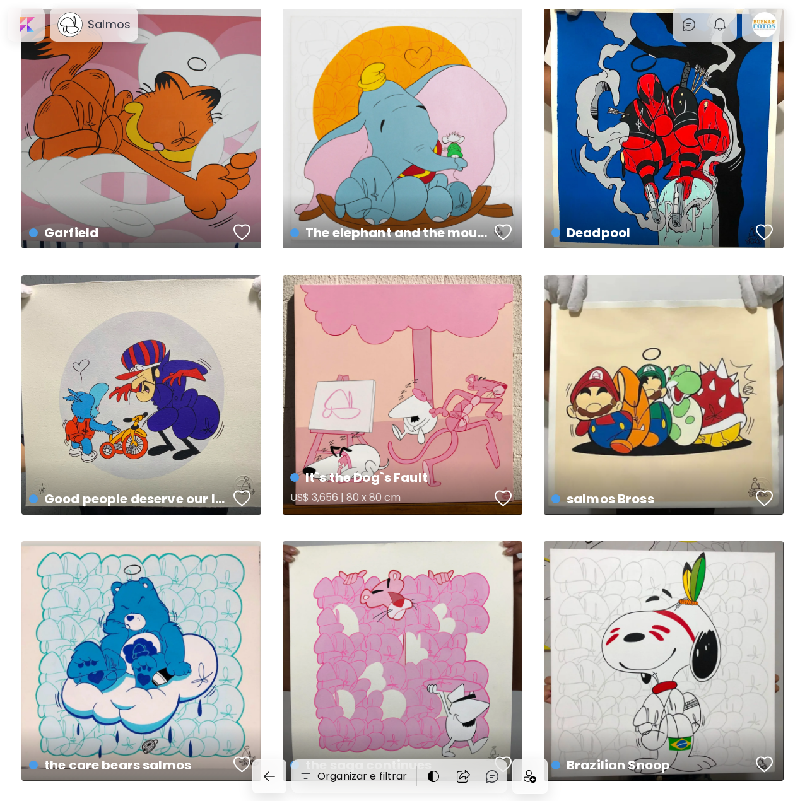
click at [434, 404] on div "It`s the Dog`s Fault US$ 3,656 | 80 x 80 cm" at bounding box center [403, 395] width 240 height 240
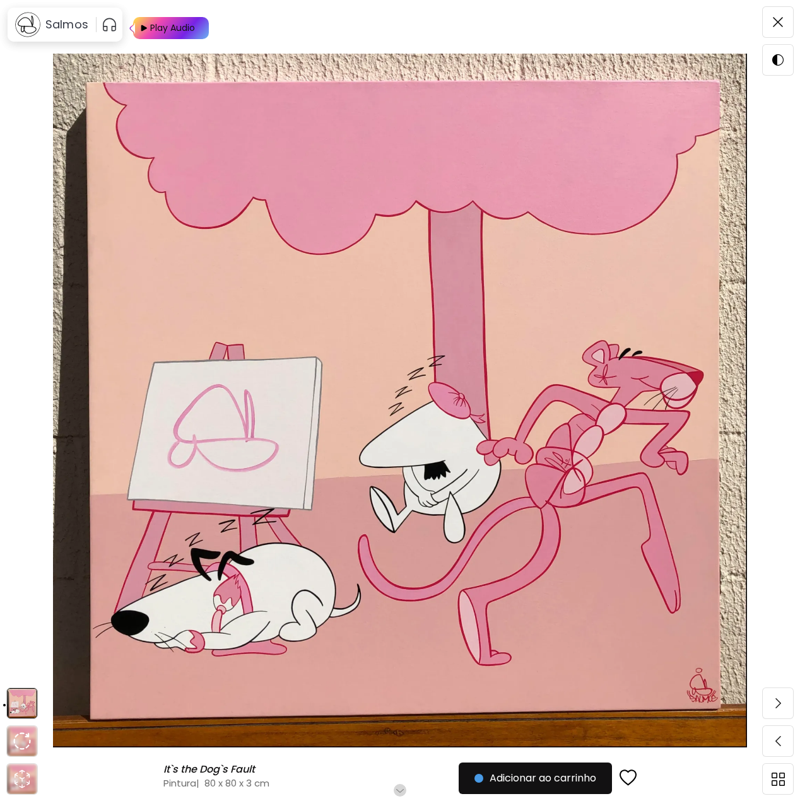
click at [25, 96] on div "It`s the Dog`s Fault It`s the Dog`s Fault Pintura | 80 x 80 x 3 cm Role para ma…" at bounding box center [400, 400] width 800 height 801
click at [623, 235] on img at bounding box center [400, 400] width 694 height 710
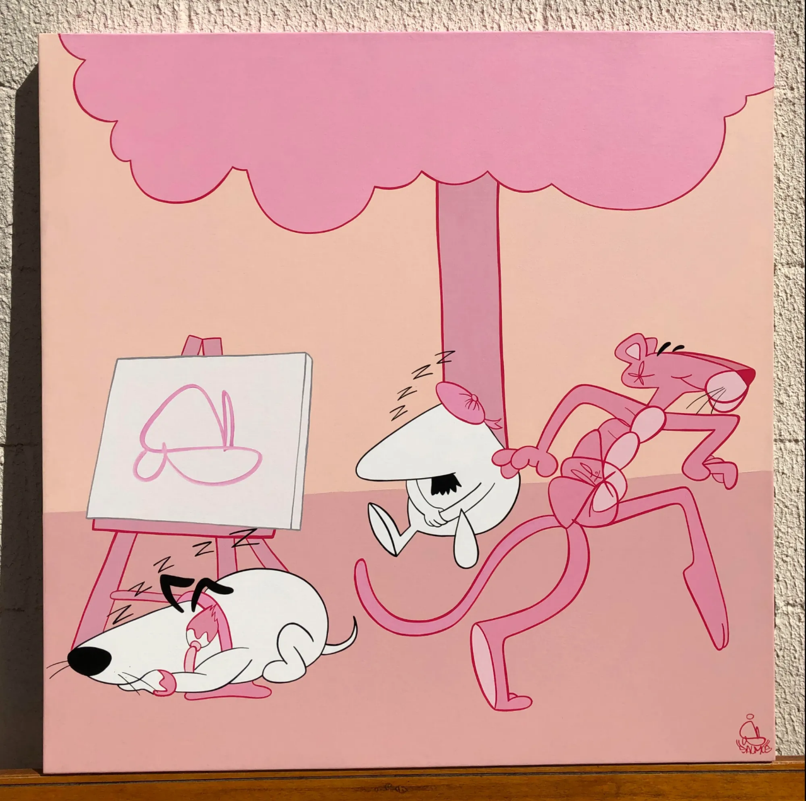
click at [623, 235] on img at bounding box center [403, 403] width 806 height 806
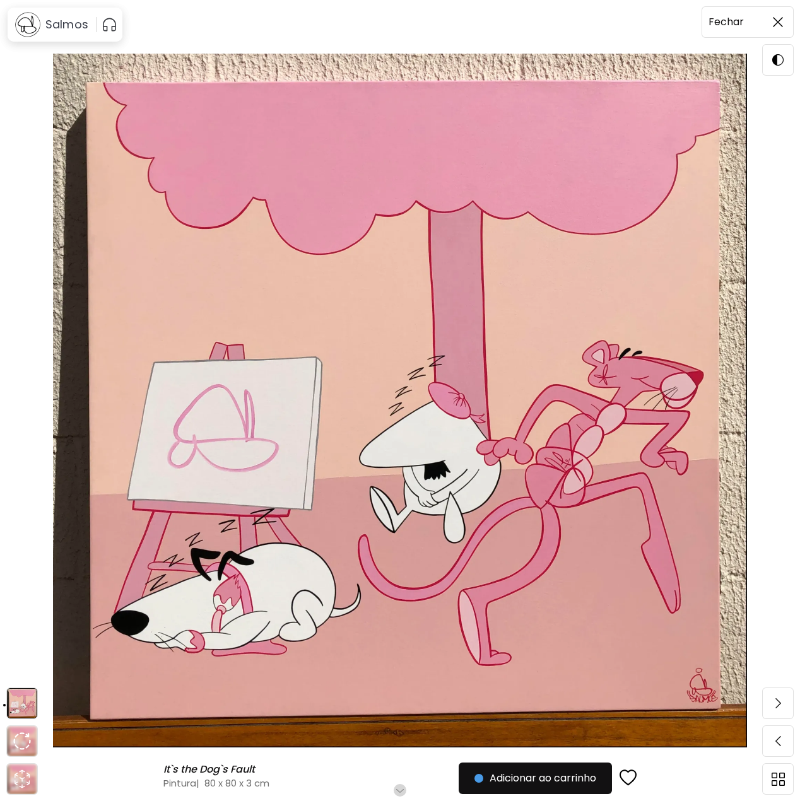
click at [787, 27] on span at bounding box center [778, 22] width 27 height 27
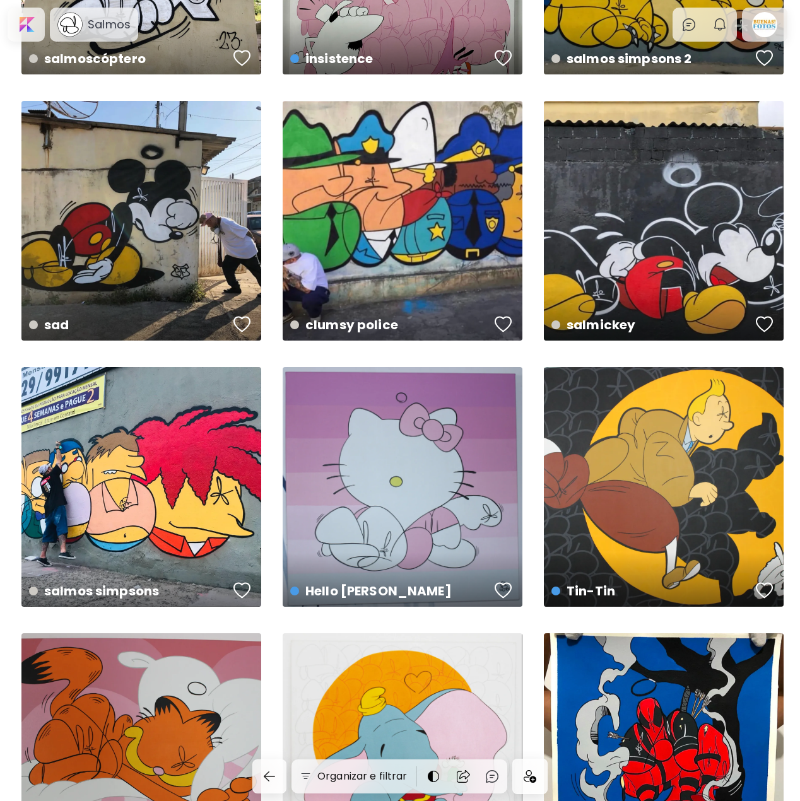
scroll to position [474, 0]
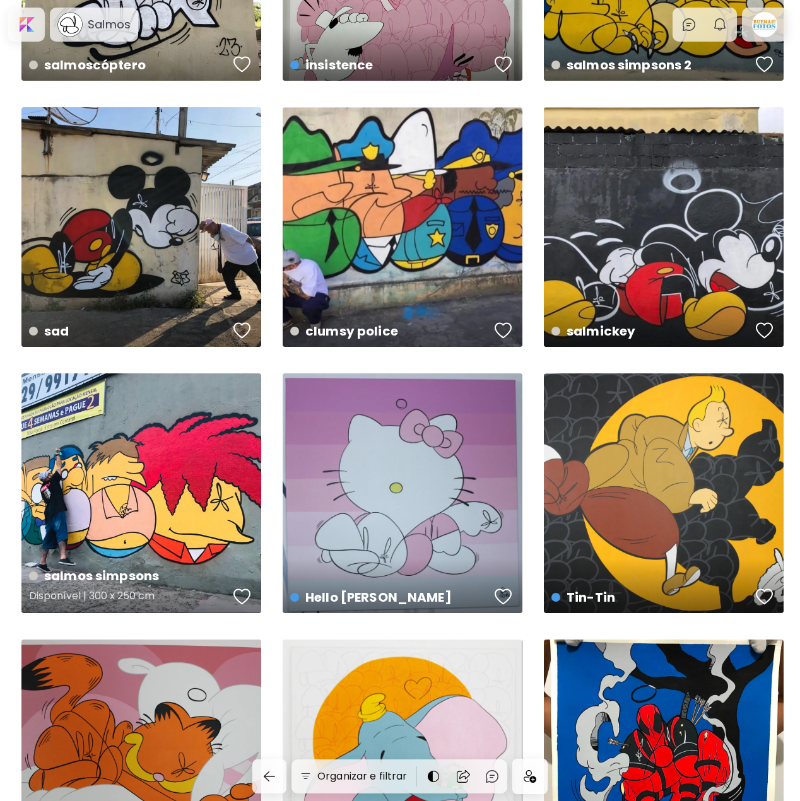
click at [101, 497] on div "salmos simpsons Disponível | 300 x 250 cm" at bounding box center [141, 494] width 240 height 240
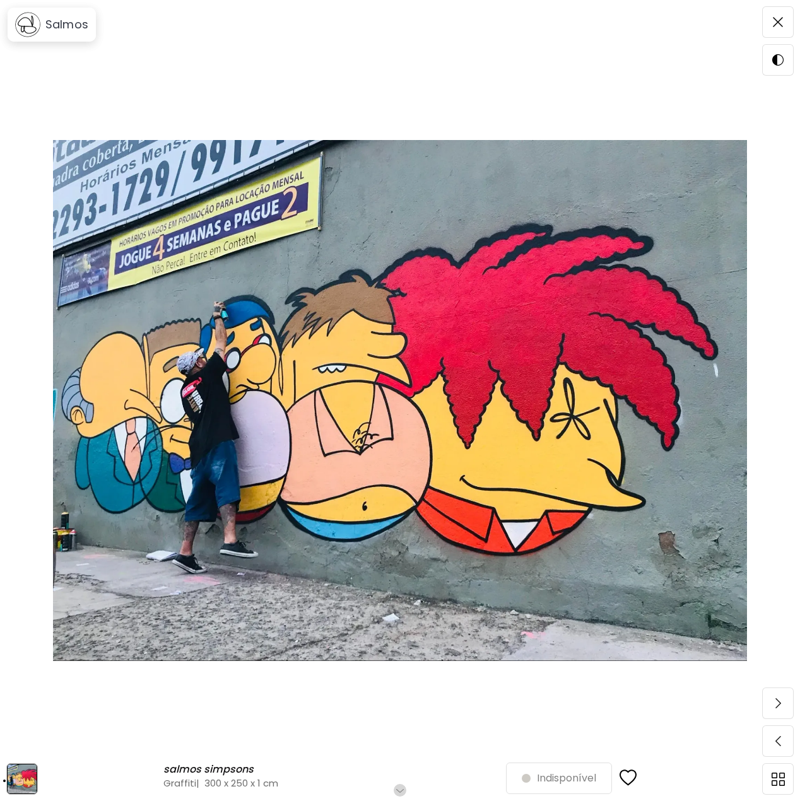
drag, startPoint x: 344, startPoint y: 122, endPoint x: 375, endPoint y: 42, distance: 85.9
click at [375, 42] on div "salmos simpsons salmos simpsons Graffiti | 300 x 250 x 1 cm Role para mais Indi…" at bounding box center [400, 400] width 800 height 801
click at [787, 22] on span at bounding box center [778, 22] width 27 height 27
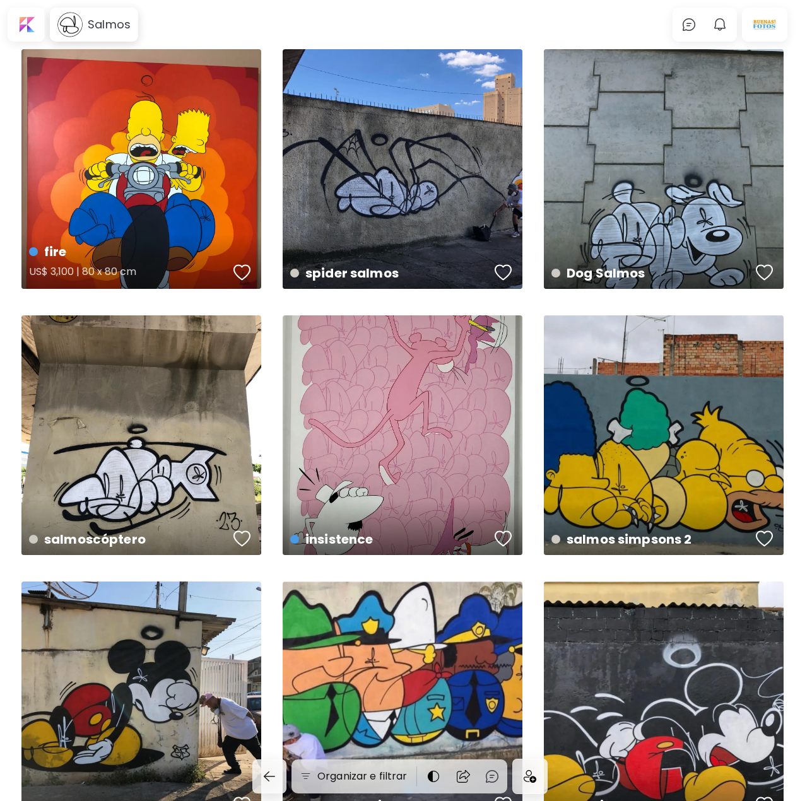
click at [172, 148] on div "fire US$ 3,100 | 80 x 80 cm" at bounding box center [141, 169] width 240 height 240
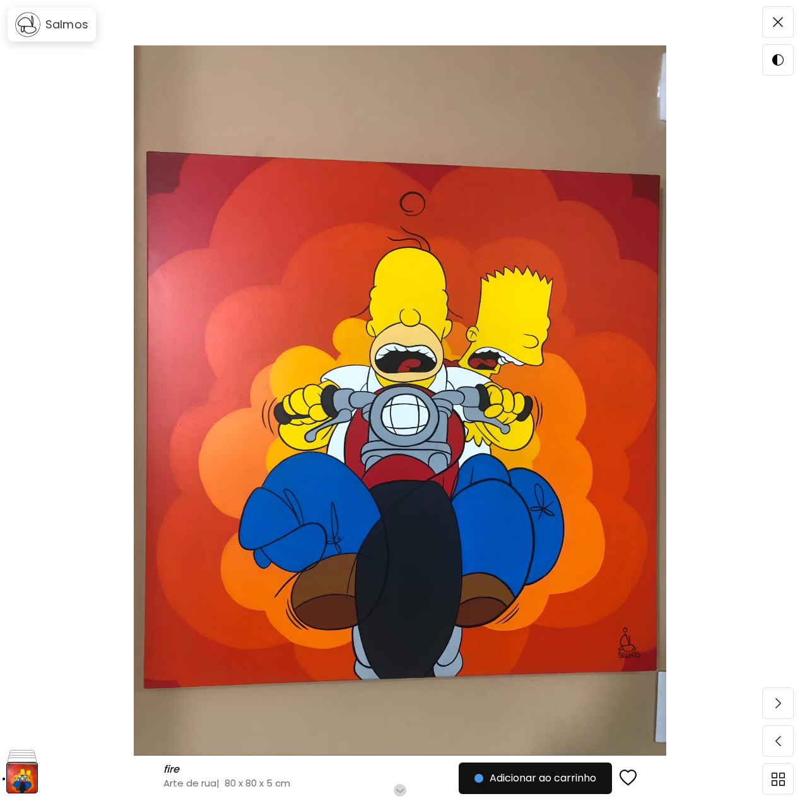
drag, startPoint x: 173, startPoint y: 143, endPoint x: 729, endPoint y: 157, distance: 556.1
click at [729, 157] on img at bounding box center [400, 400] width 694 height 710
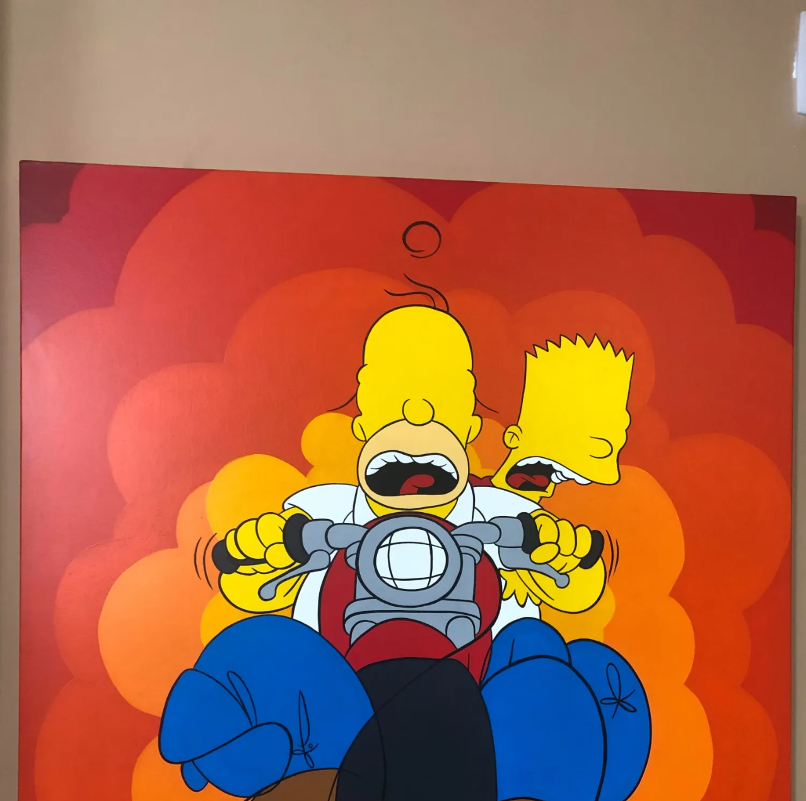
click at [729, 157] on img at bounding box center [403, 537] width 806 height 1075
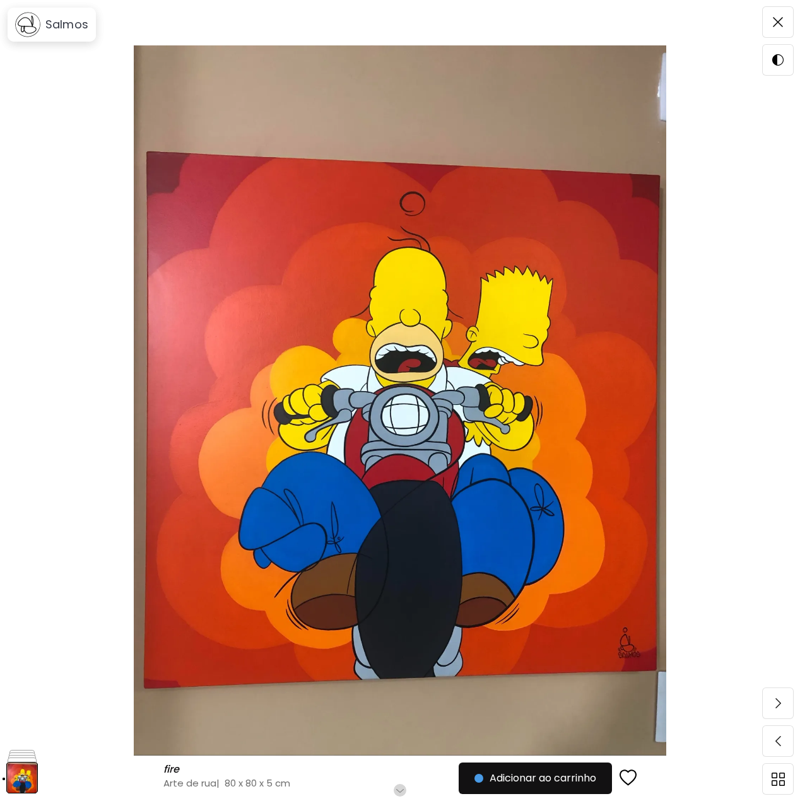
drag, startPoint x: 674, startPoint y: 132, endPoint x: 692, endPoint y: 407, distance: 275.7
click at [692, 407] on img at bounding box center [400, 400] width 694 height 710
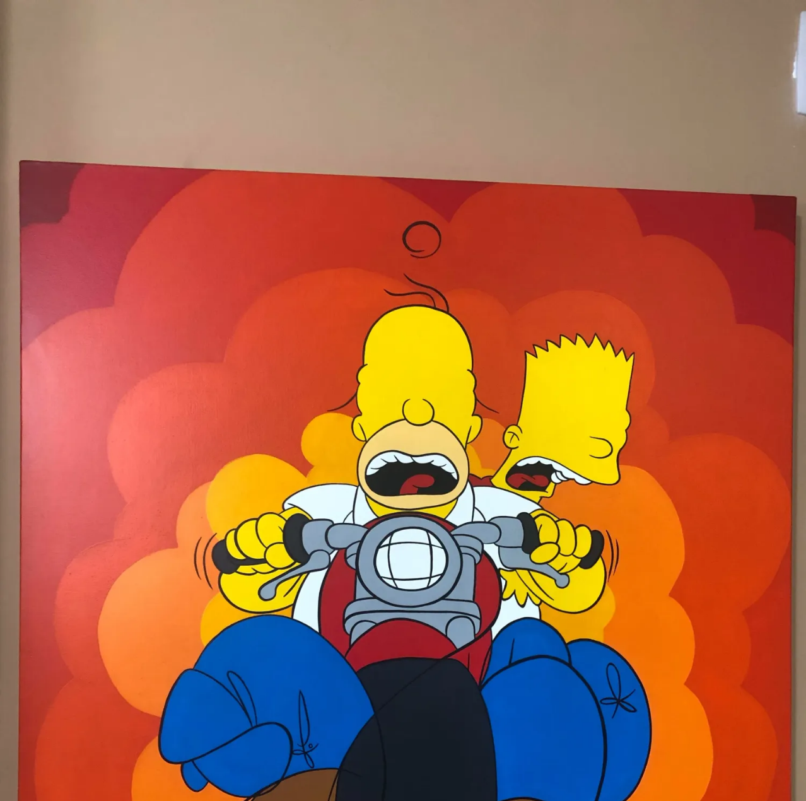
click at [690, 401] on img at bounding box center [403, 537] width 806 height 1075
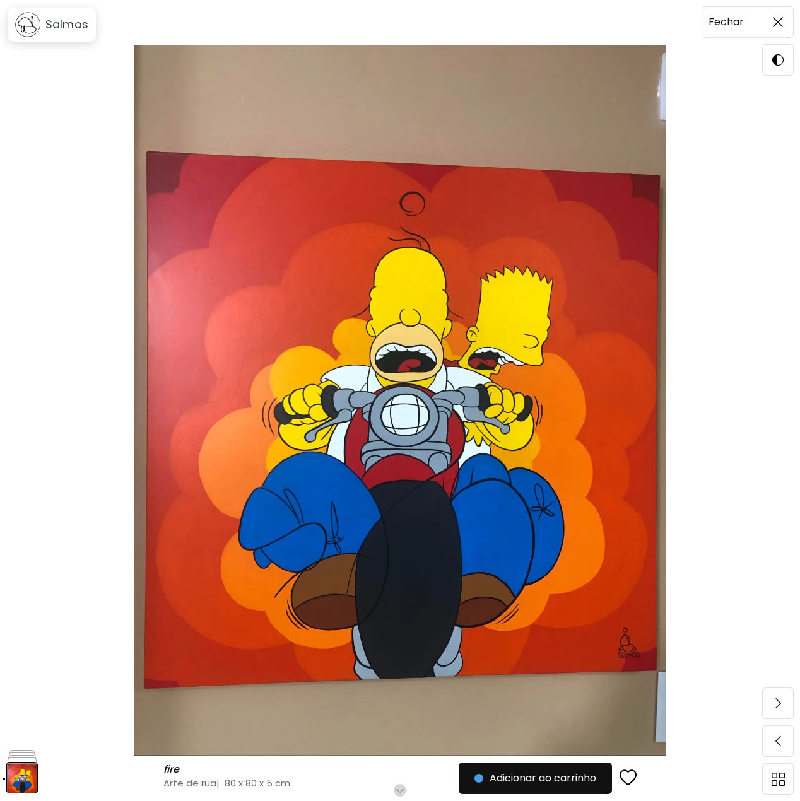
click at [782, 28] on span at bounding box center [778, 22] width 27 height 27
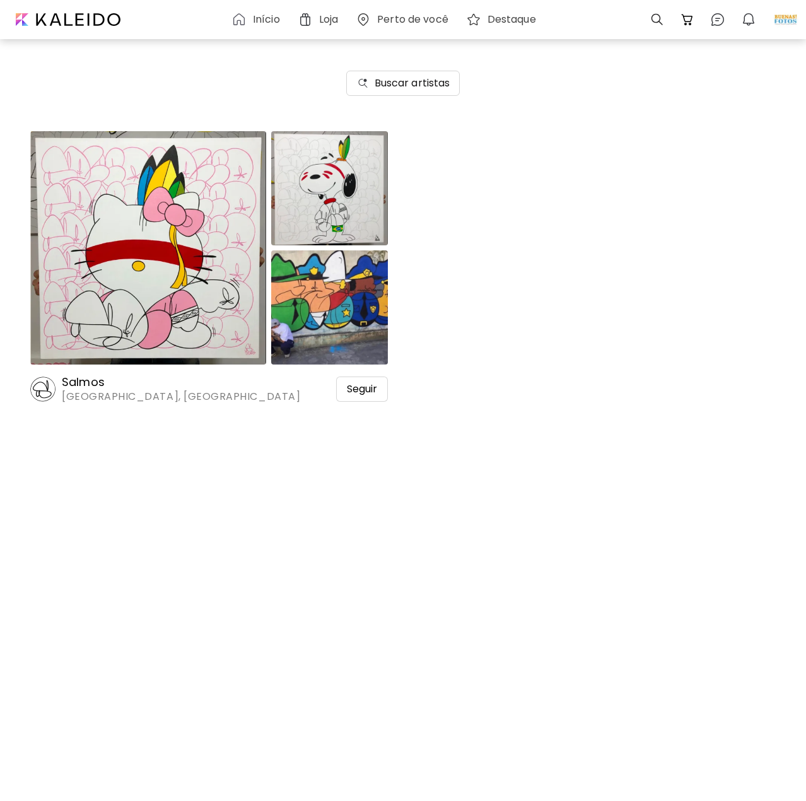
click at [39, 394] on image at bounding box center [42, 389] width 25 height 25
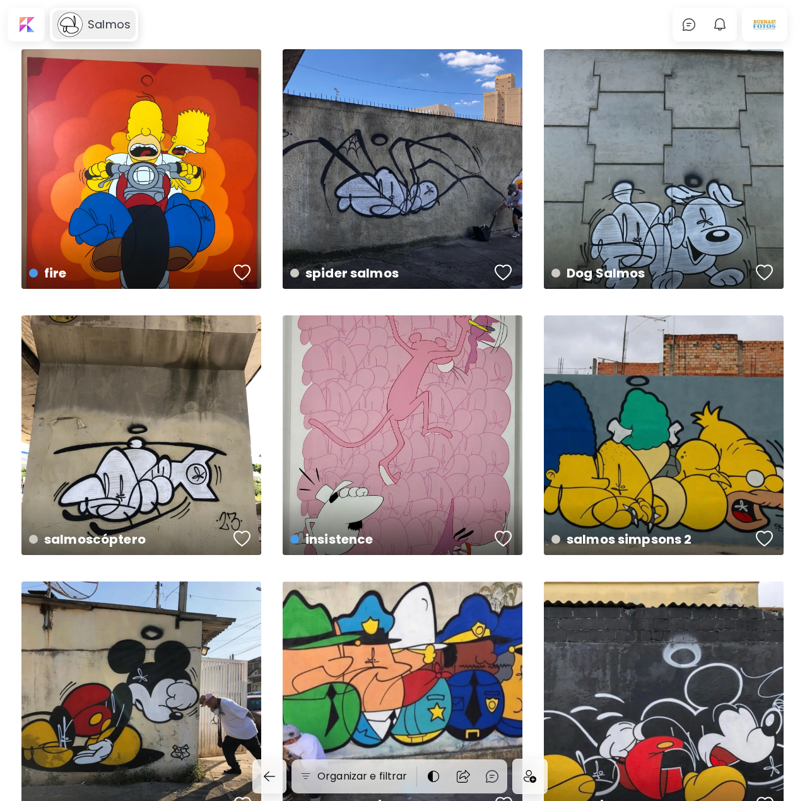
click at [67, 25] on image at bounding box center [69, 24] width 25 height 25
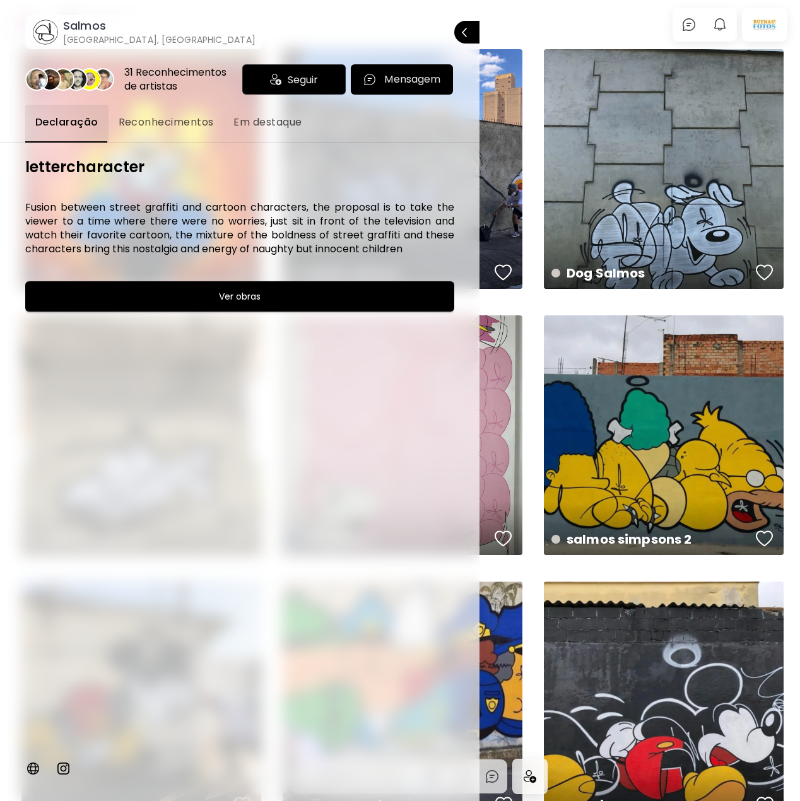
click at [154, 91] on div "31 Reconhecimentos de artistas" at bounding box center [180, 80] width 113 height 28
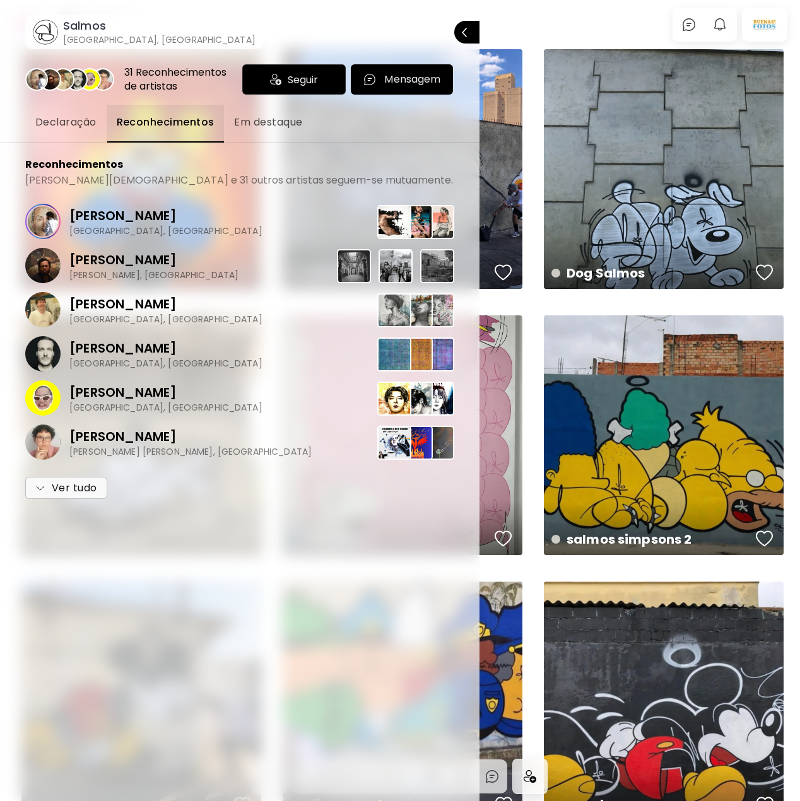
click at [111, 254] on p "Mar Leon" at bounding box center [153, 259] width 169 height 19
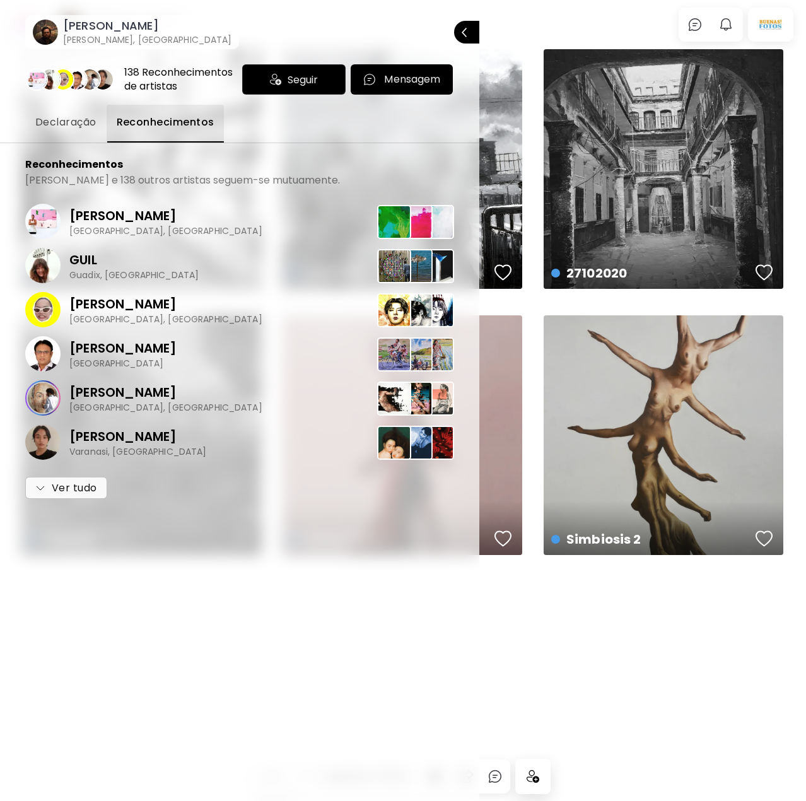
click at [716, 652] on div at bounding box center [403, 400] width 806 height 801
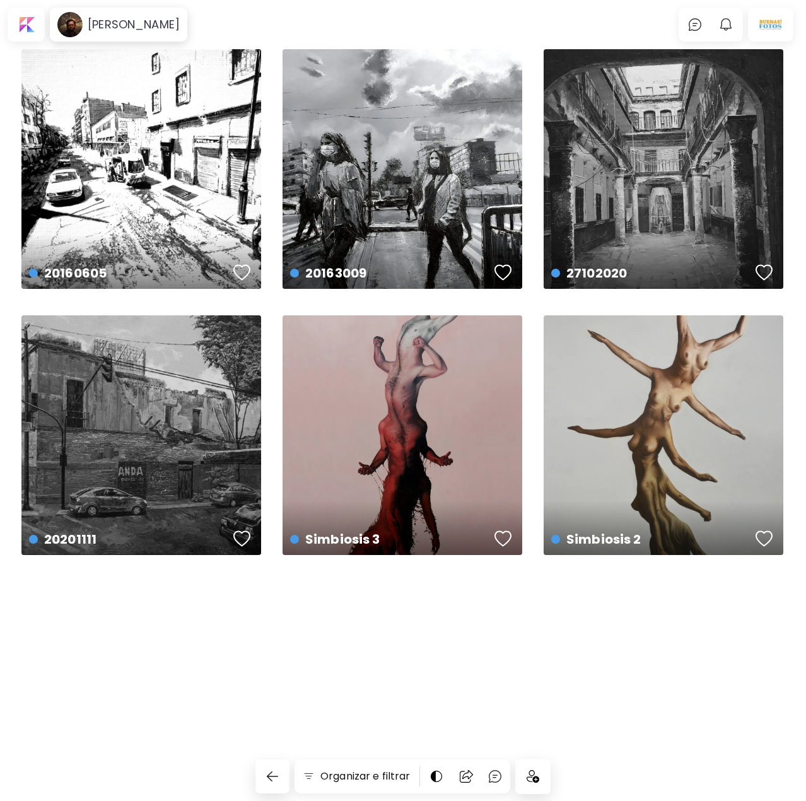
drag, startPoint x: 716, startPoint y: 652, endPoint x: 586, endPoint y: 668, distance: 131.6
click at [586, 668] on div "Mar Leon 0 0 Organizar e filtrar 20160605 US$ 639 | 30 x 20 cm 20163009 US$ 2,9…" at bounding box center [403, 425] width 806 height 752
click at [136, 27] on h6 "Mar Leon" at bounding box center [134, 24] width 92 height 15
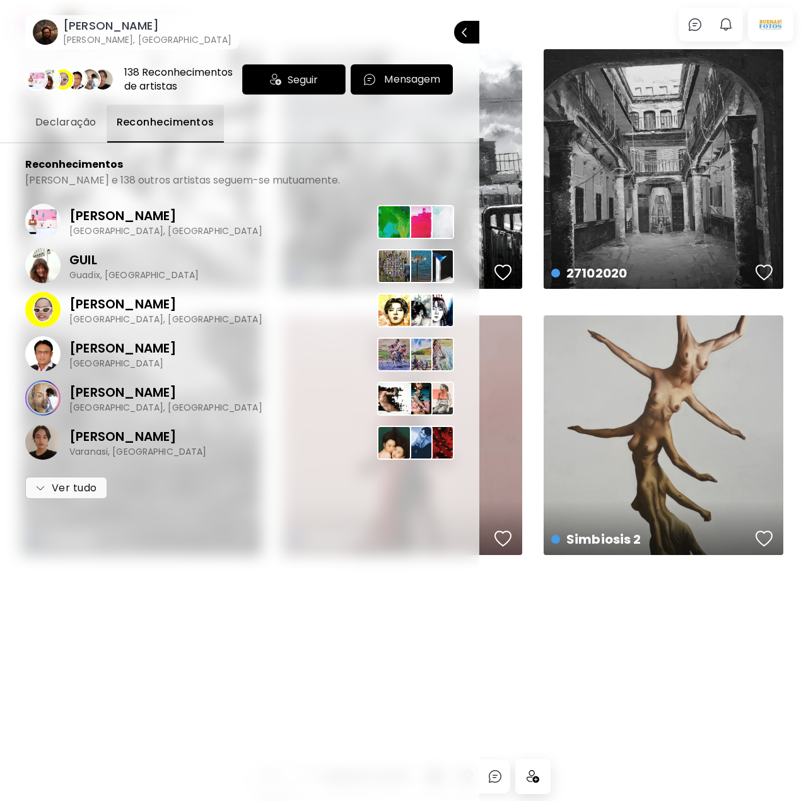
drag, startPoint x: 269, startPoint y: 156, endPoint x: 285, endPoint y: 108, distance: 50.5
click at [285, 108] on div "Declaração Reconhecimentos" at bounding box center [239, 124] width 429 height 38
click at [81, 492] on span "Ver tudo" at bounding box center [66, 488] width 62 height 15
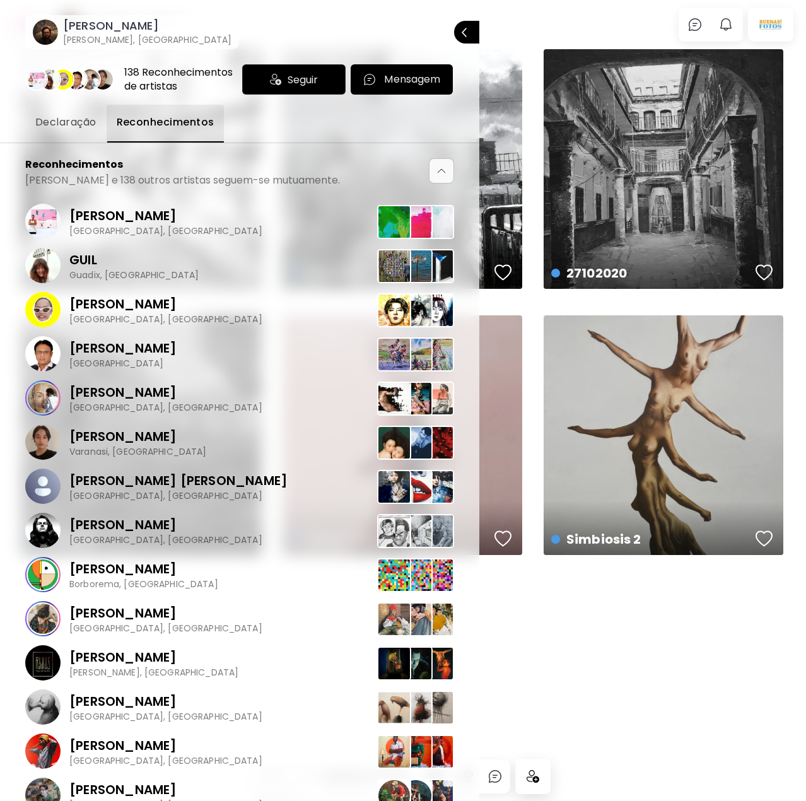
drag, startPoint x: 567, startPoint y: 617, endPoint x: 561, endPoint y: 606, distance: 12.1
click at [566, 618] on div at bounding box center [403, 400] width 806 height 801
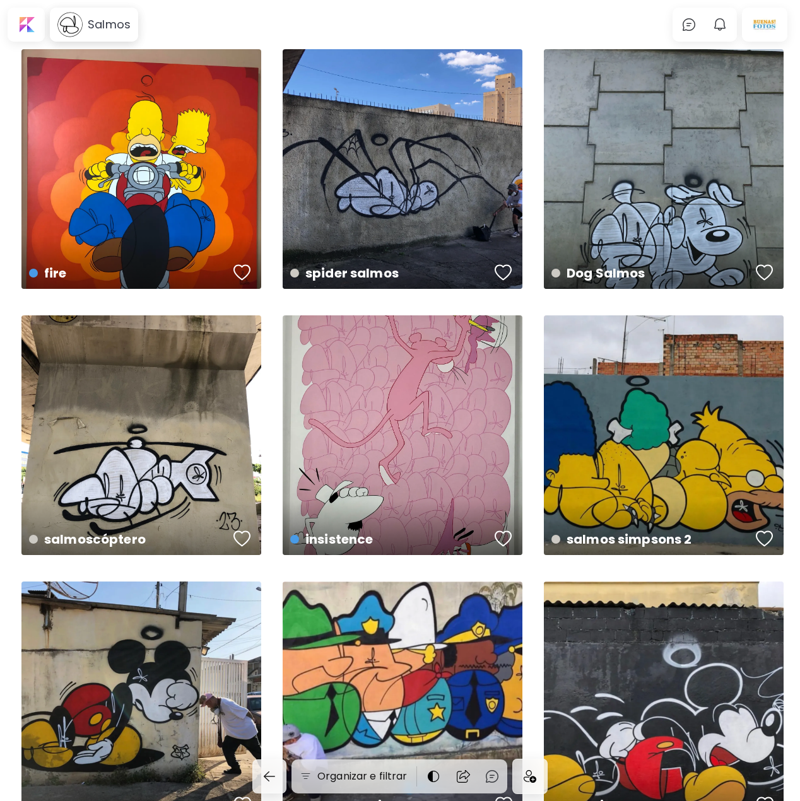
click at [131, 38] on div "Salmos" at bounding box center [94, 25] width 88 height 34
click at [114, 23] on h6 "Salmos" at bounding box center [109, 24] width 43 height 15
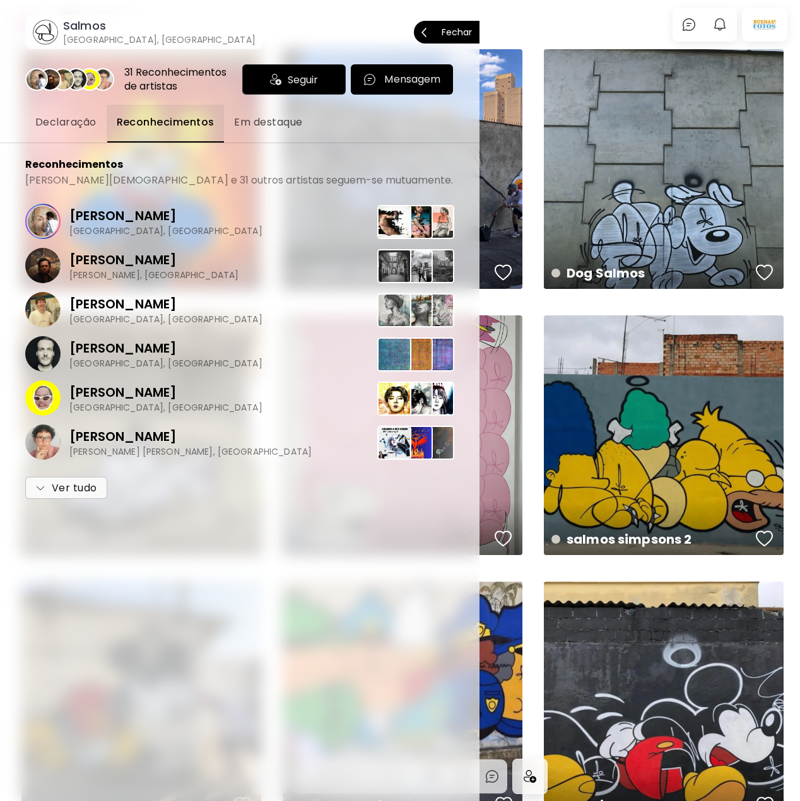
click at [156, 80] on div "31 Reconhecimentos de artistas" at bounding box center [180, 80] width 113 height 28
click at [41, 487] on img "button" at bounding box center [40, 488] width 10 height 10
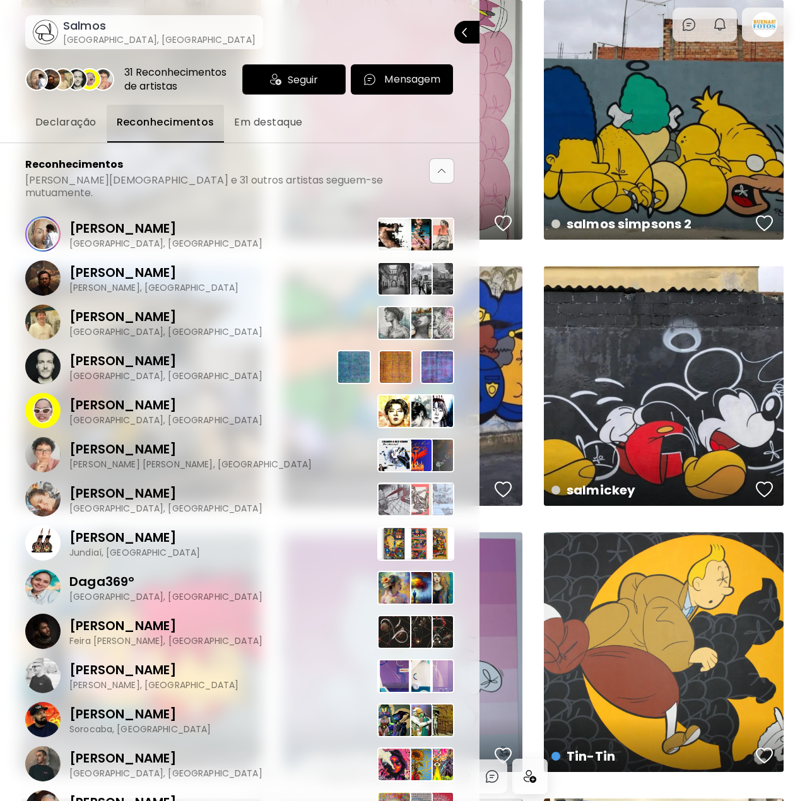
click at [345, 351] on img at bounding box center [354, 367] width 34 height 34
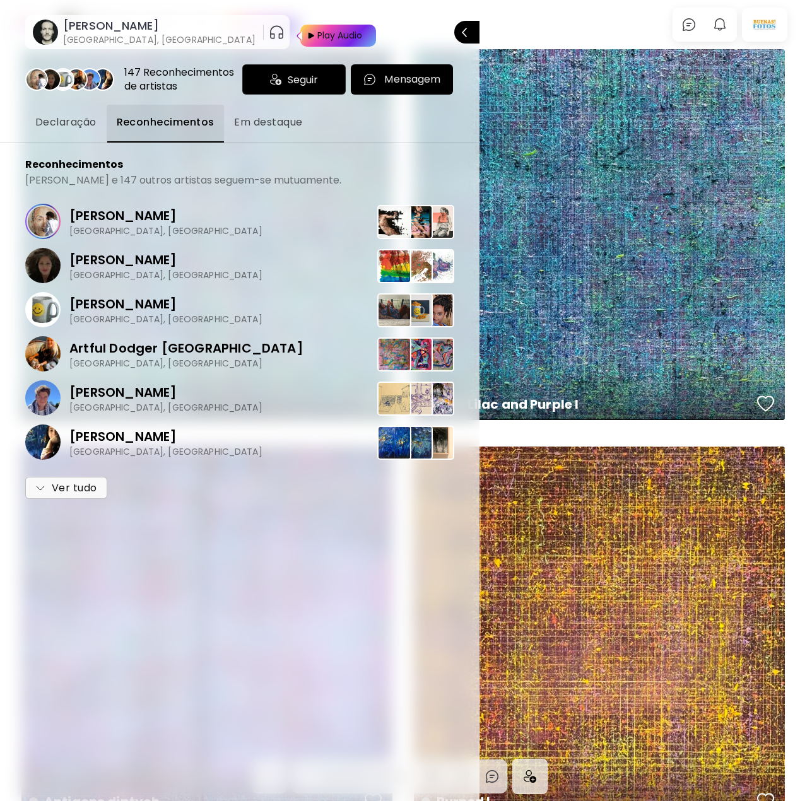
drag, startPoint x: 341, startPoint y: 348, endPoint x: 560, endPoint y: 288, distance: 226.8
click at [560, 288] on div at bounding box center [400, 400] width 800 height 801
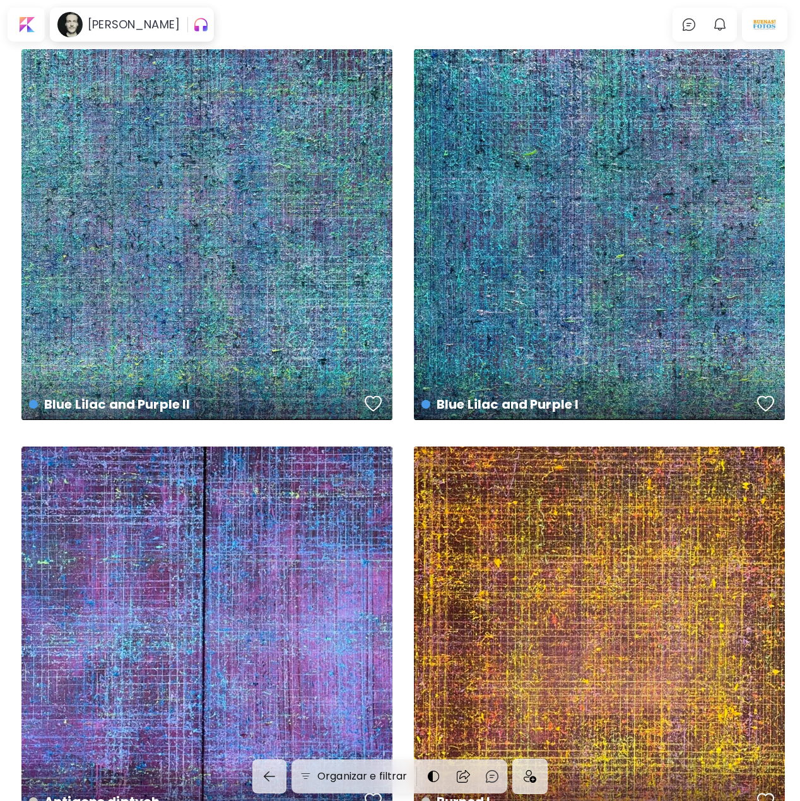
drag, startPoint x: 522, startPoint y: 281, endPoint x: 403, endPoint y: 276, distance: 120.0
drag, startPoint x: 398, startPoint y: 274, endPoint x: 400, endPoint y: 187, distance: 87.1
